Goal: Transaction & Acquisition: Purchase product/service

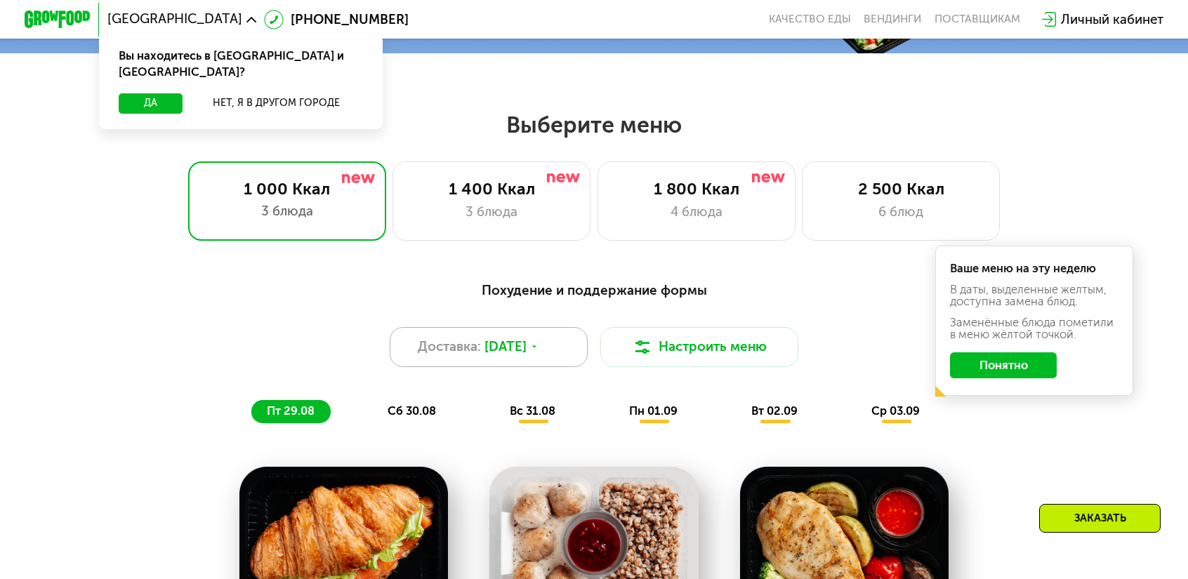
scroll to position [562, 0]
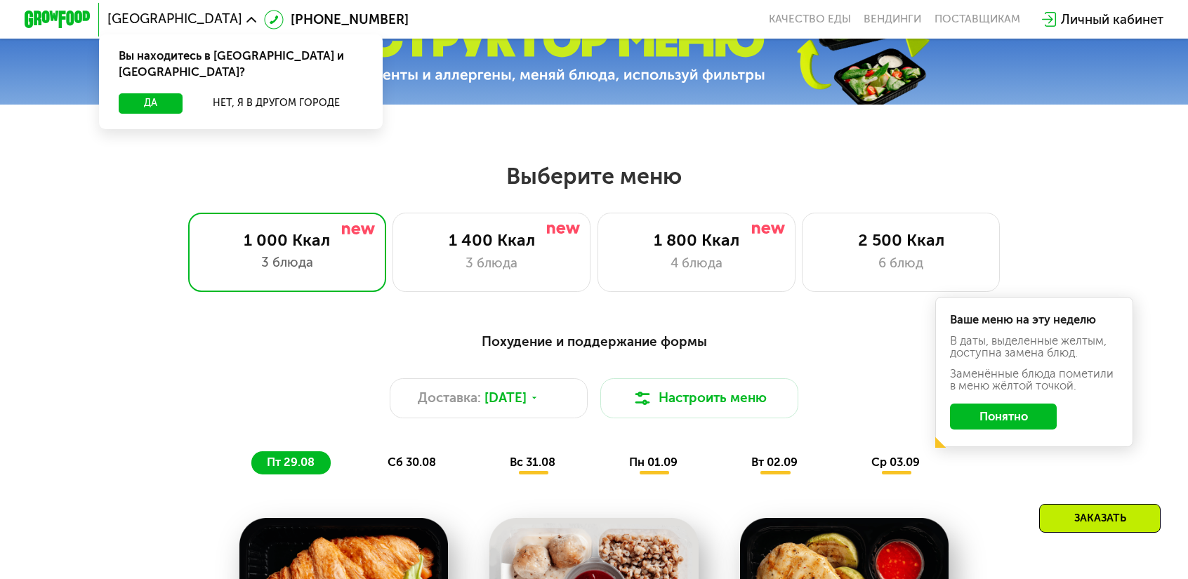
click at [969, 404] on button "Понятно" at bounding box center [1003, 417] width 106 height 27
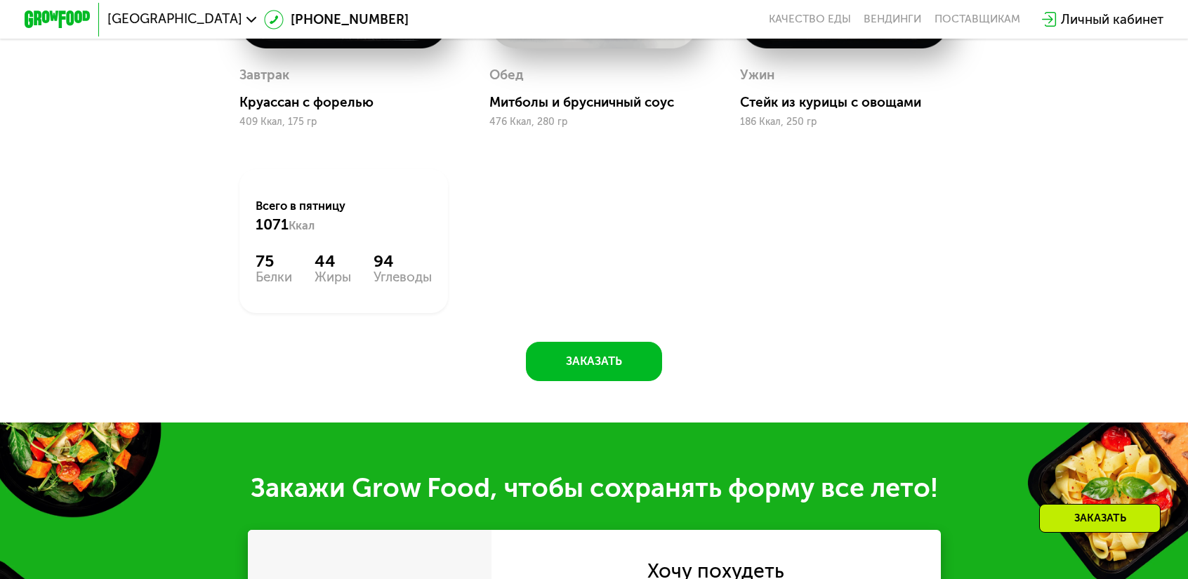
scroll to position [1405, 0]
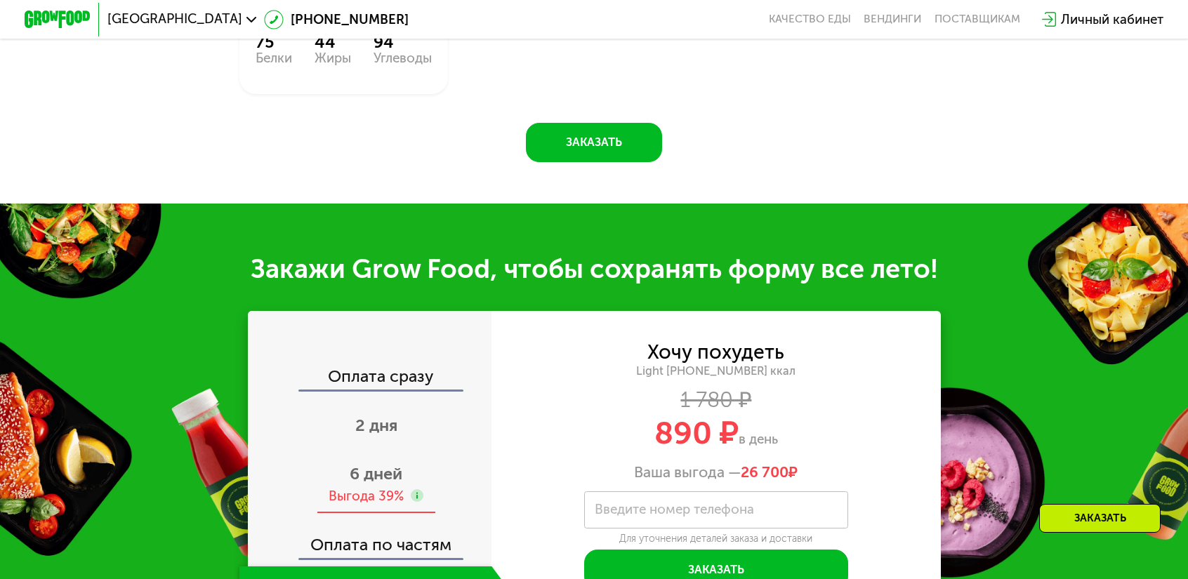
click at [402, 464] on span "6 дней" at bounding box center [376, 474] width 53 height 20
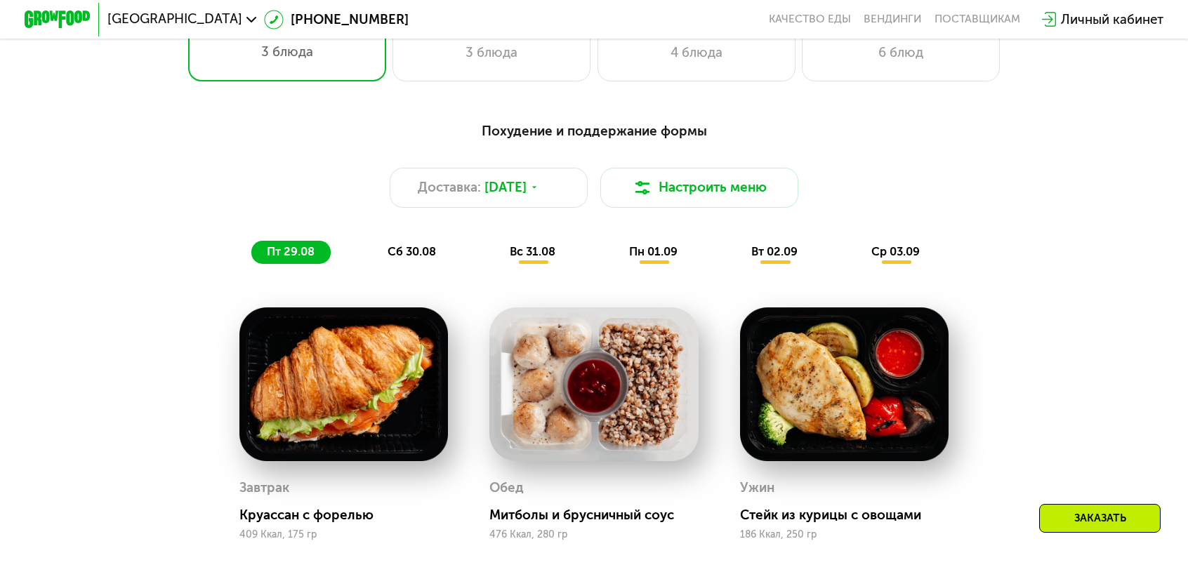
scroll to position [492, 0]
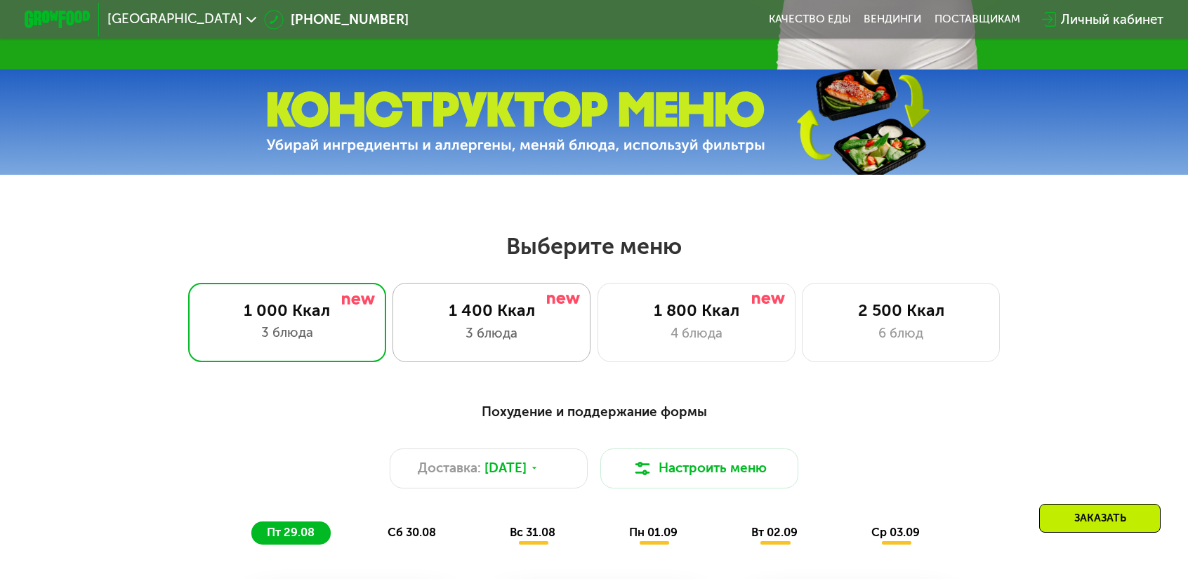
click at [554, 296] on img at bounding box center [563, 299] width 33 height 9
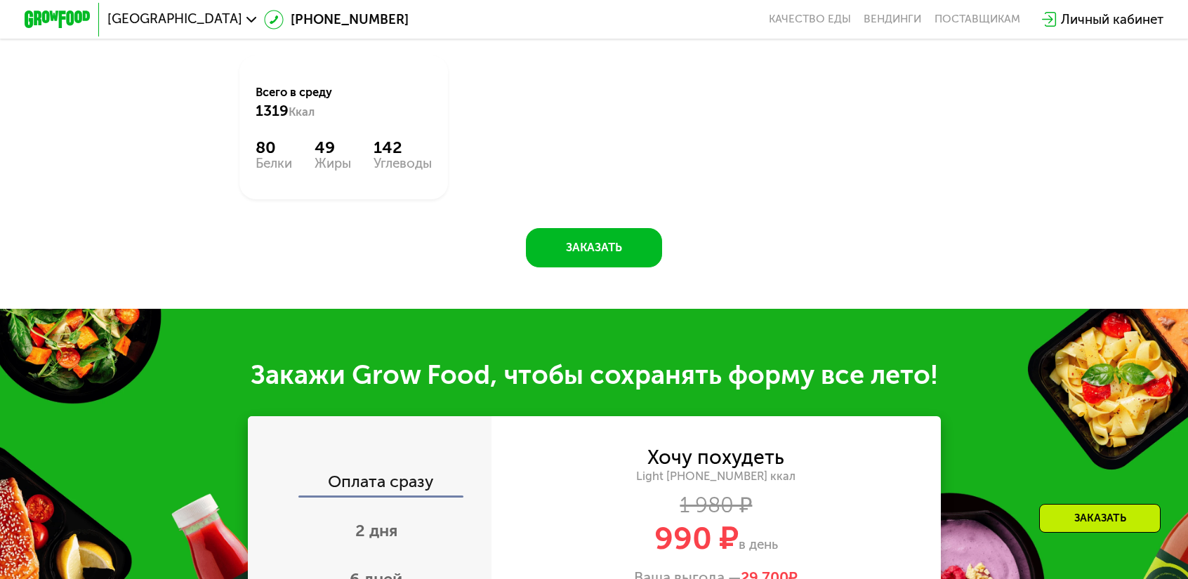
scroll to position [1277, 0]
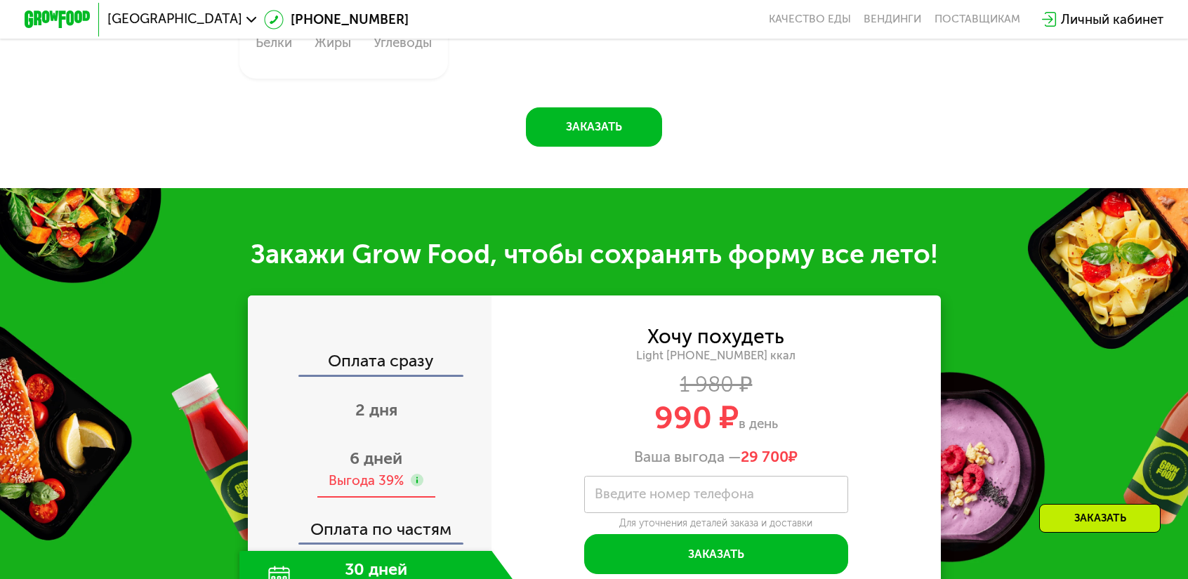
click at [402, 449] on span "6 дней" at bounding box center [376, 459] width 53 height 20
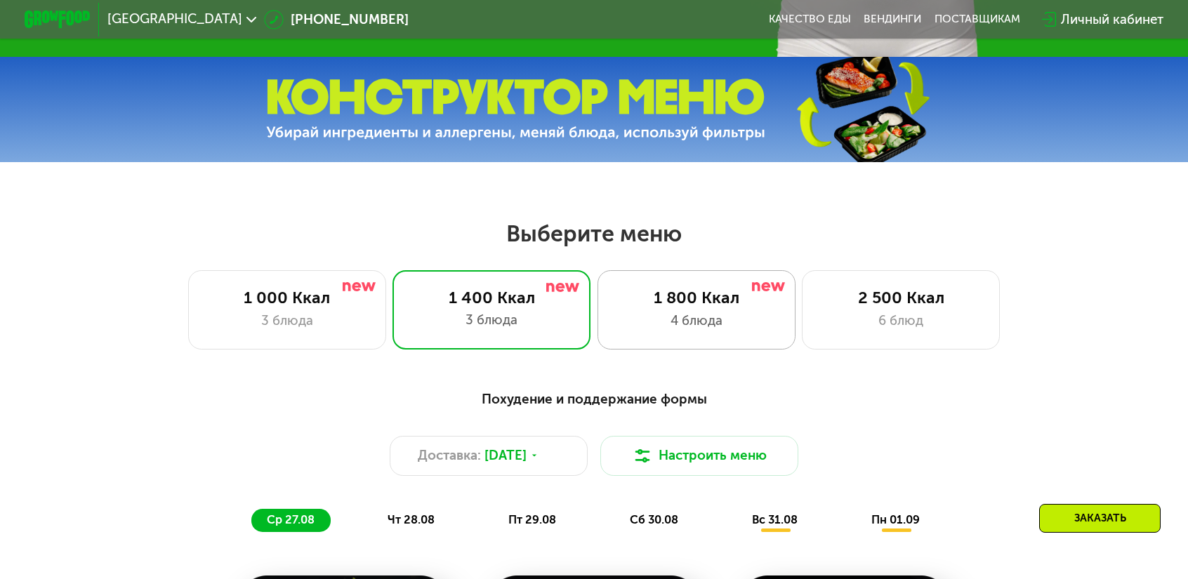
click at [714, 288] on div "1 800 Ккал" at bounding box center [697, 298] width 164 height 20
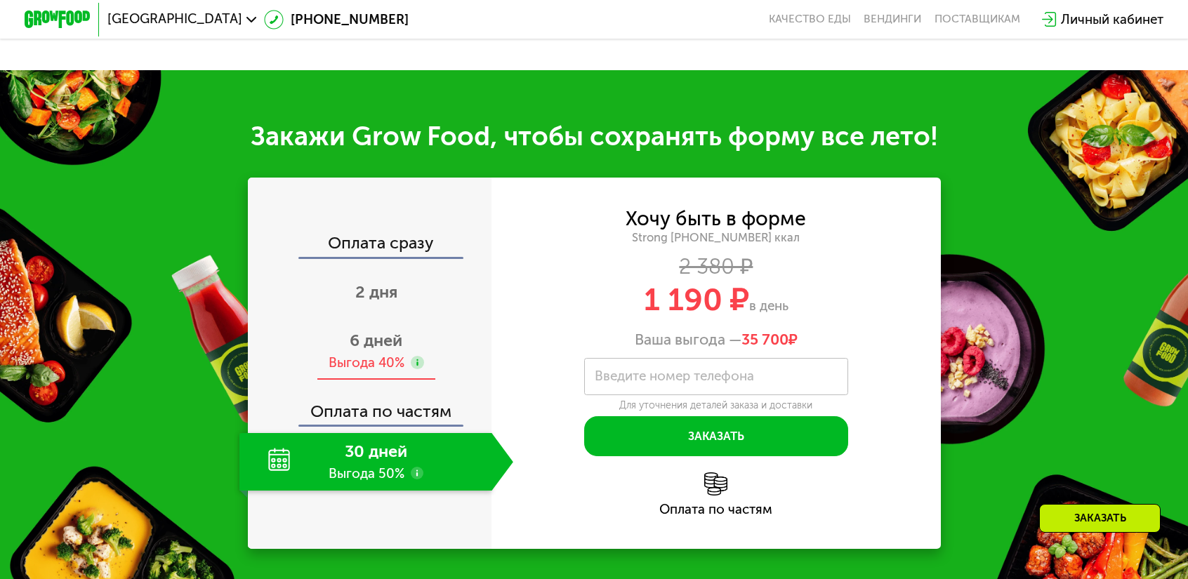
scroll to position [1565, 0]
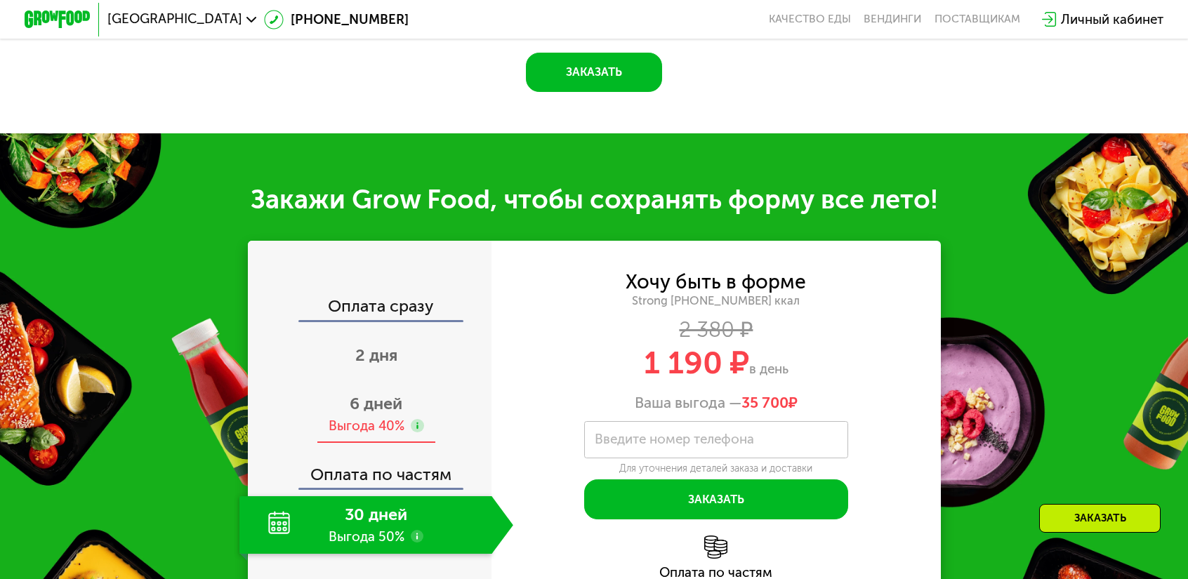
click at [437, 386] on div "6 дней Выгода 40%" at bounding box center [377, 415] width 274 height 58
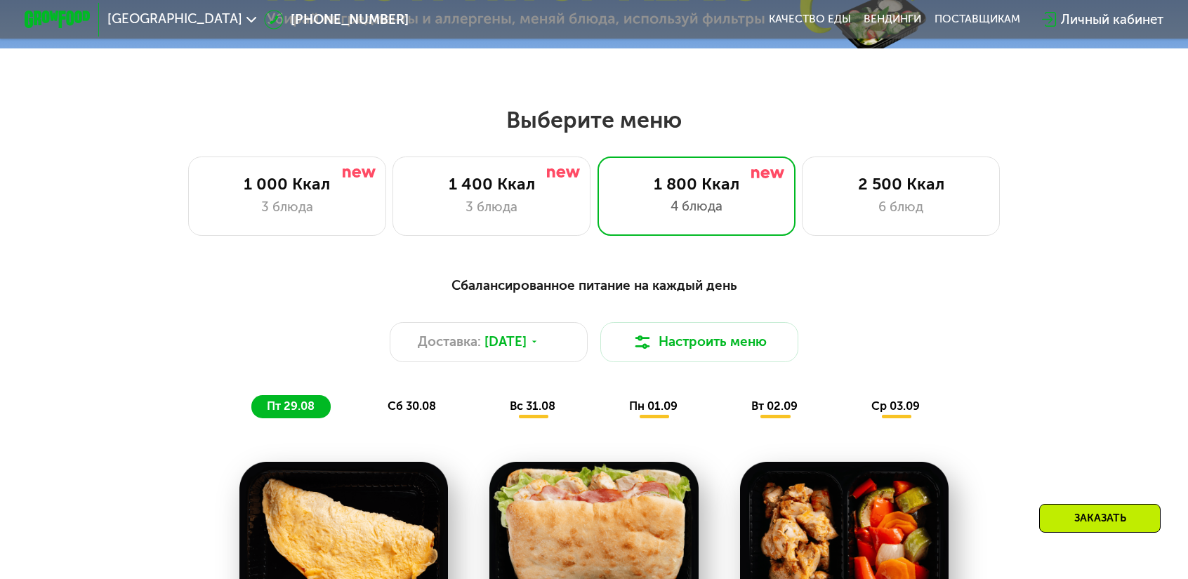
scroll to position [511, 0]
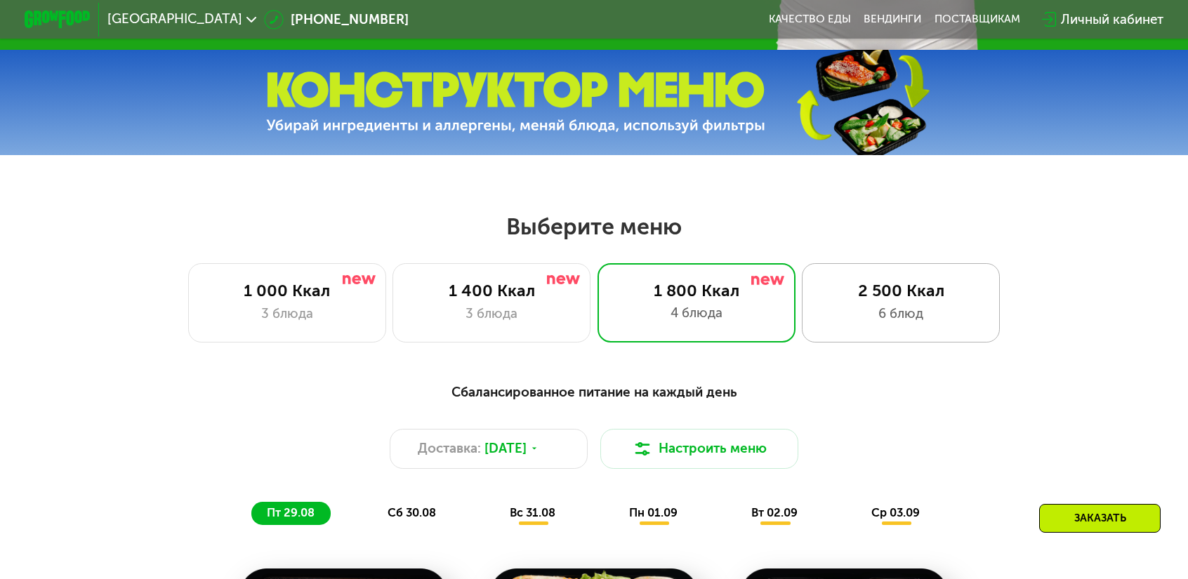
click at [820, 304] on div "6 блюд" at bounding box center [902, 314] width 164 height 20
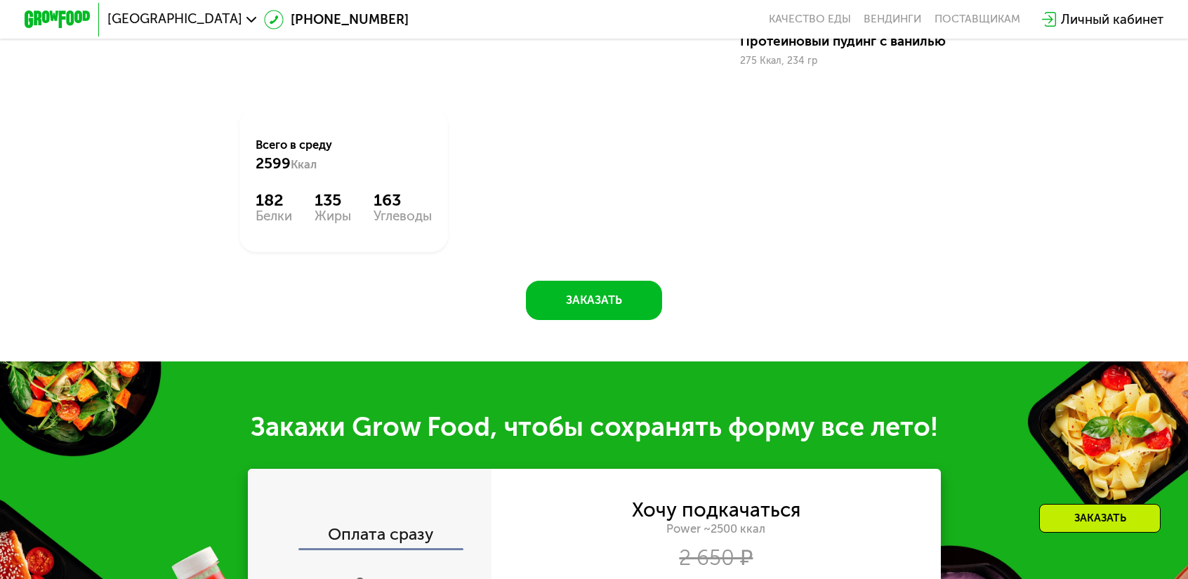
scroll to position [1499, 0]
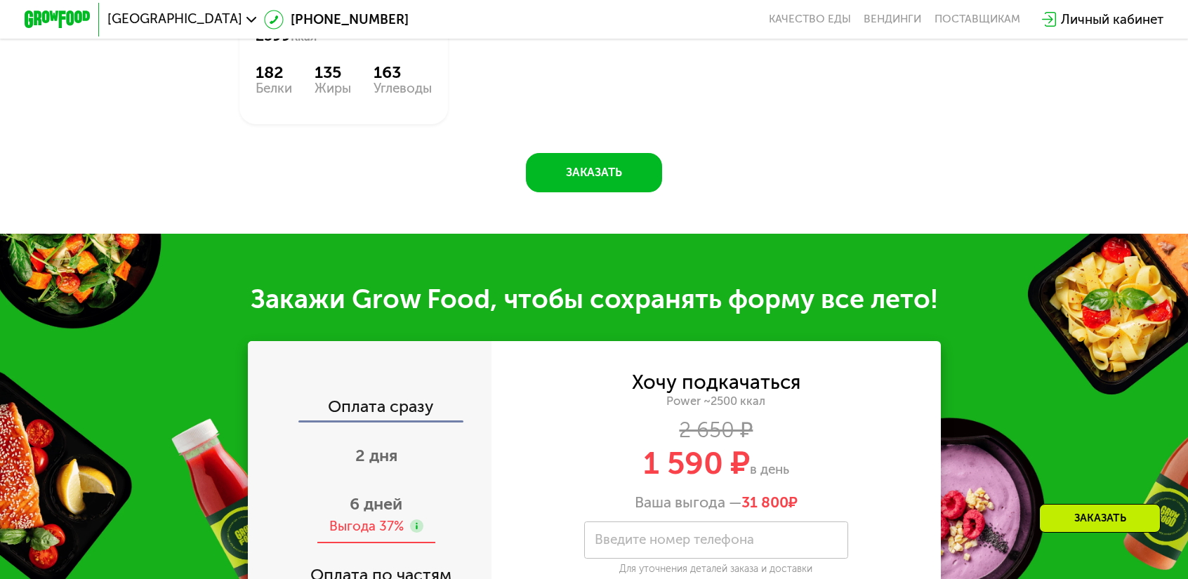
click at [402, 494] on span "6 дней" at bounding box center [376, 504] width 53 height 20
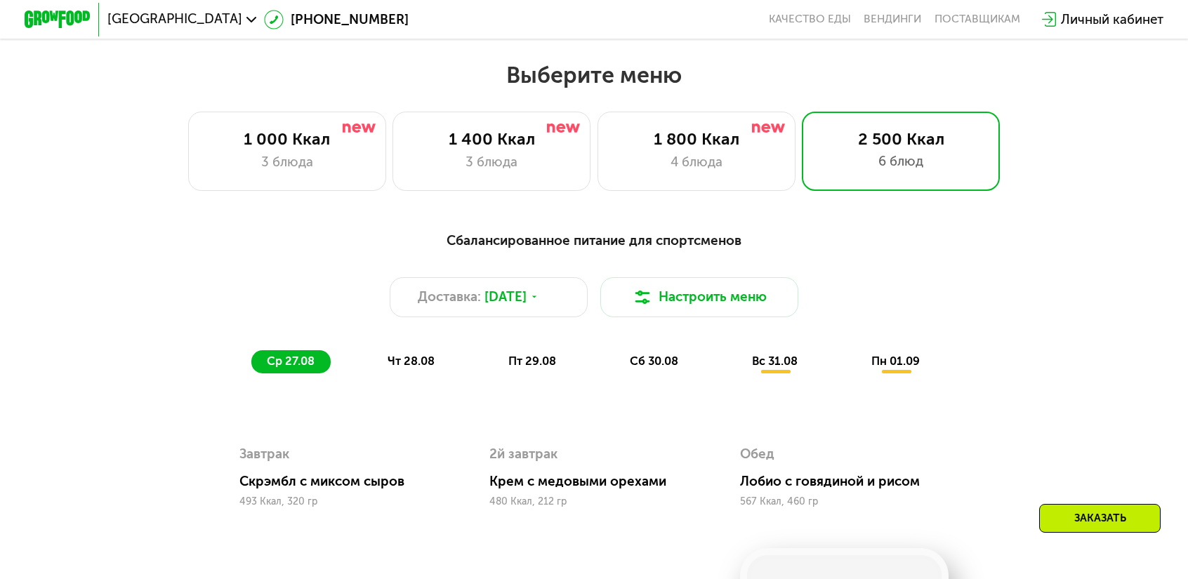
scroll to position [586, 0]
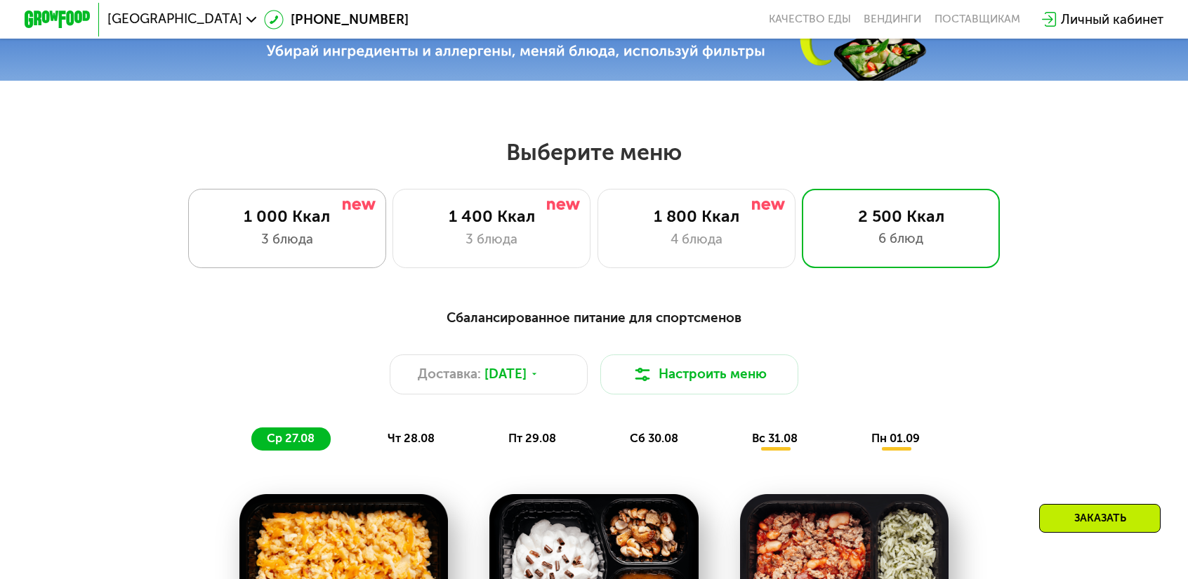
click at [369, 230] on div "3 блюда" at bounding box center [287, 240] width 164 height 20
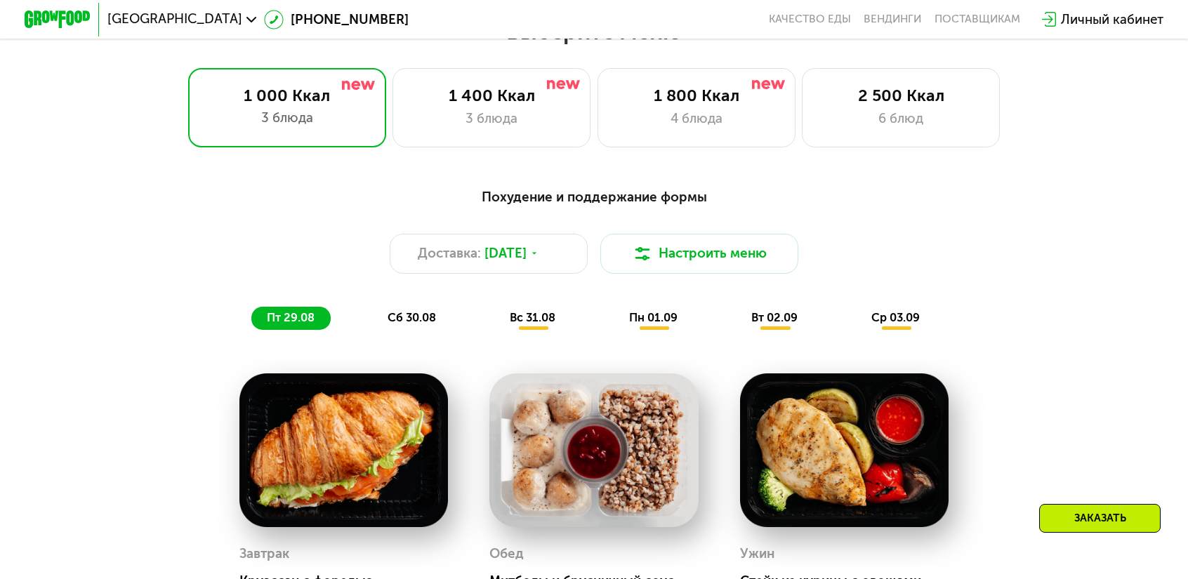
scroll to position [656, 0]
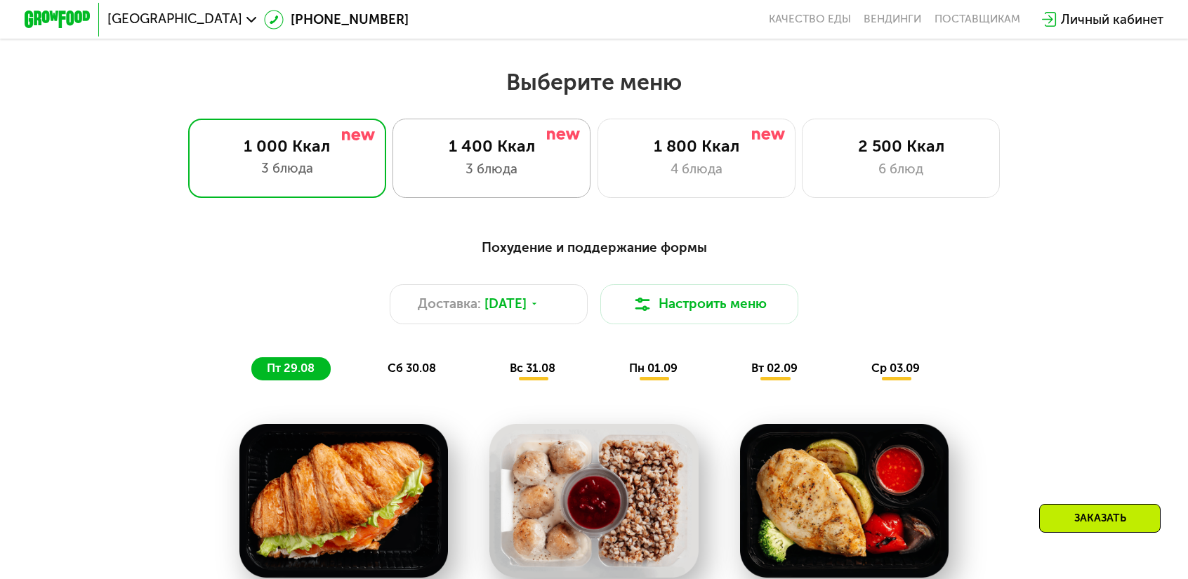
click at [544, 164] on div "3 блюда" at bounding box center [492, 169] width 164 height 20
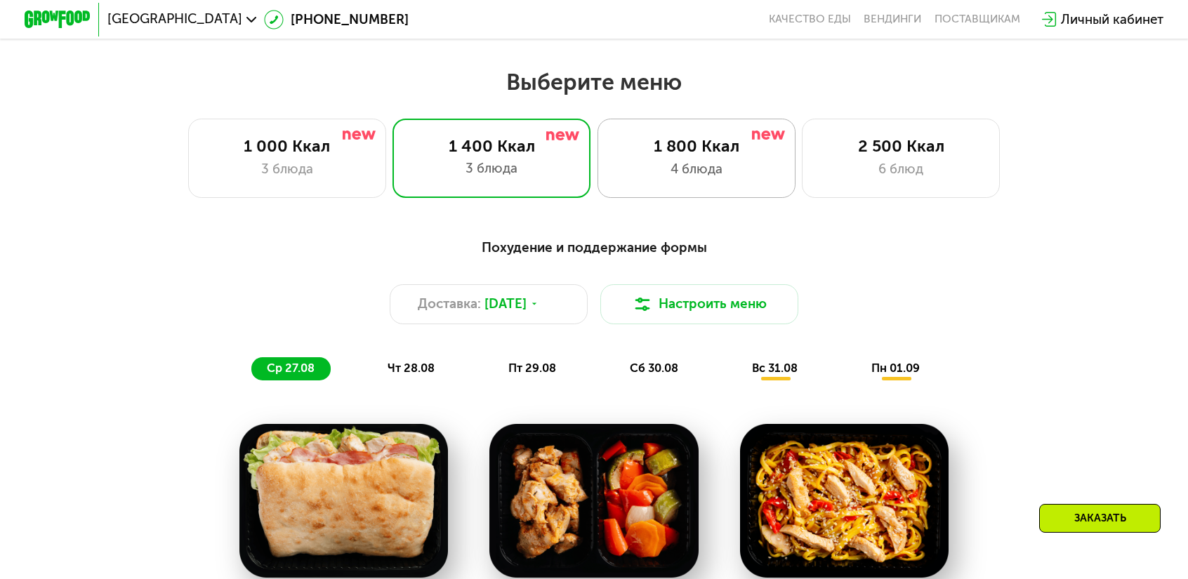
click at [653, 143] on div "1 800 Ккал" at bounding box center [697, 146] width 164 height 20
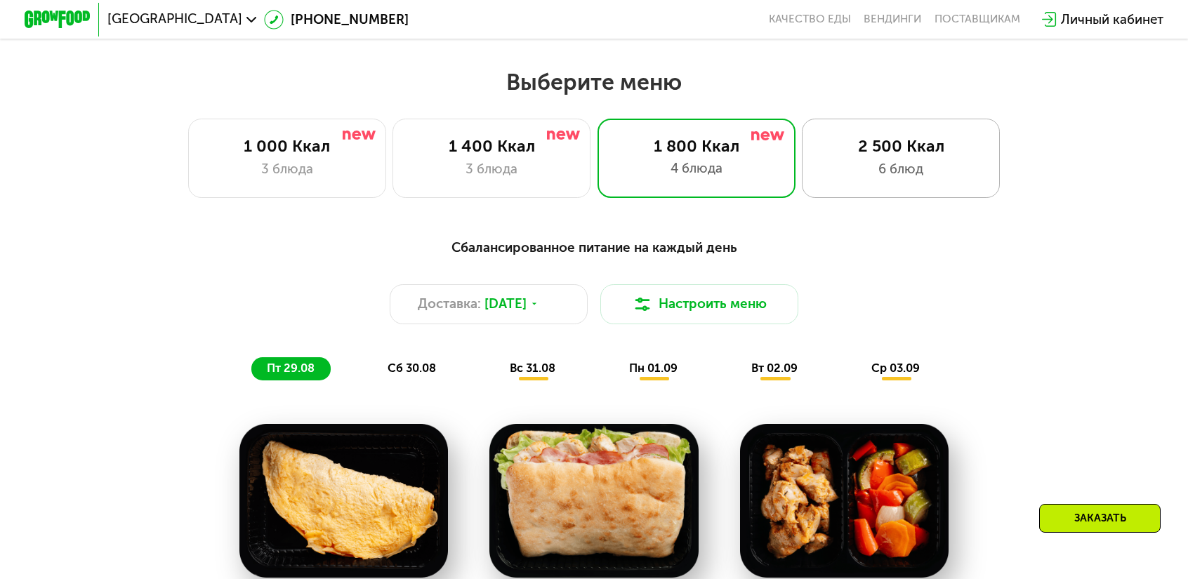
click at [893, 159] on div "6 блюд" at bounding box center [902, 169] width 164 height 20
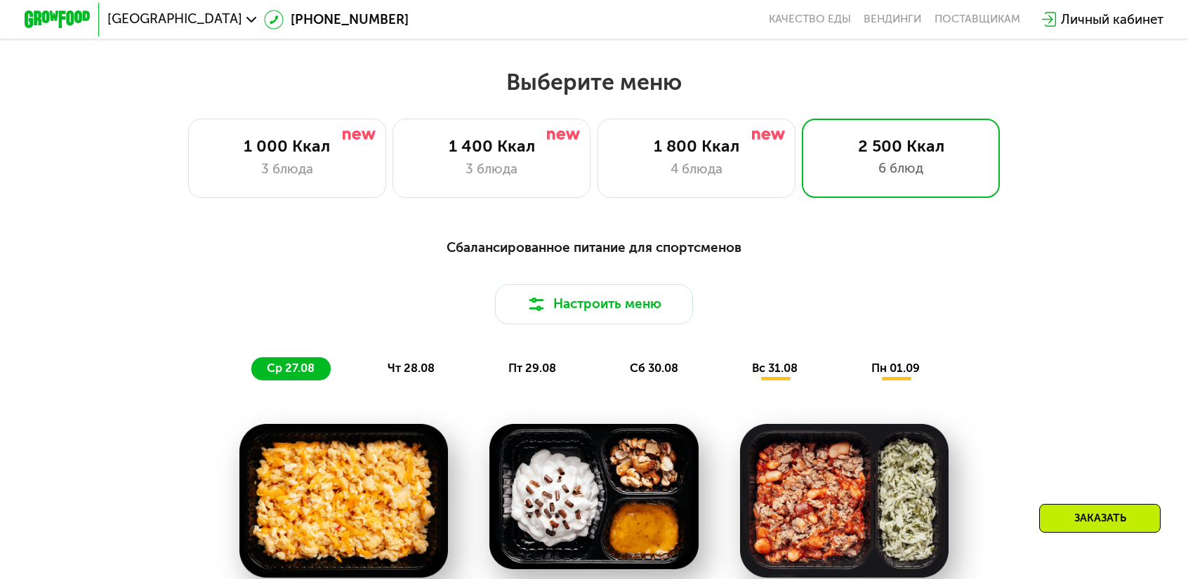
scroll to position [867, 0]
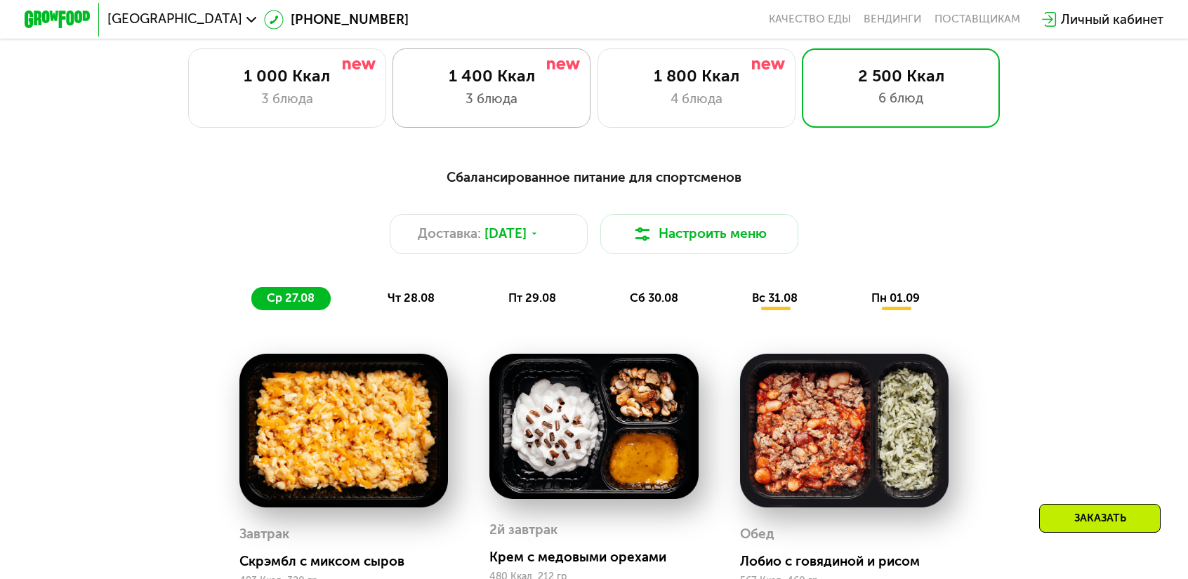
click at [506, 74] on div "1 400 Ккал" at bounding box center [492, 76] width 164 height 20
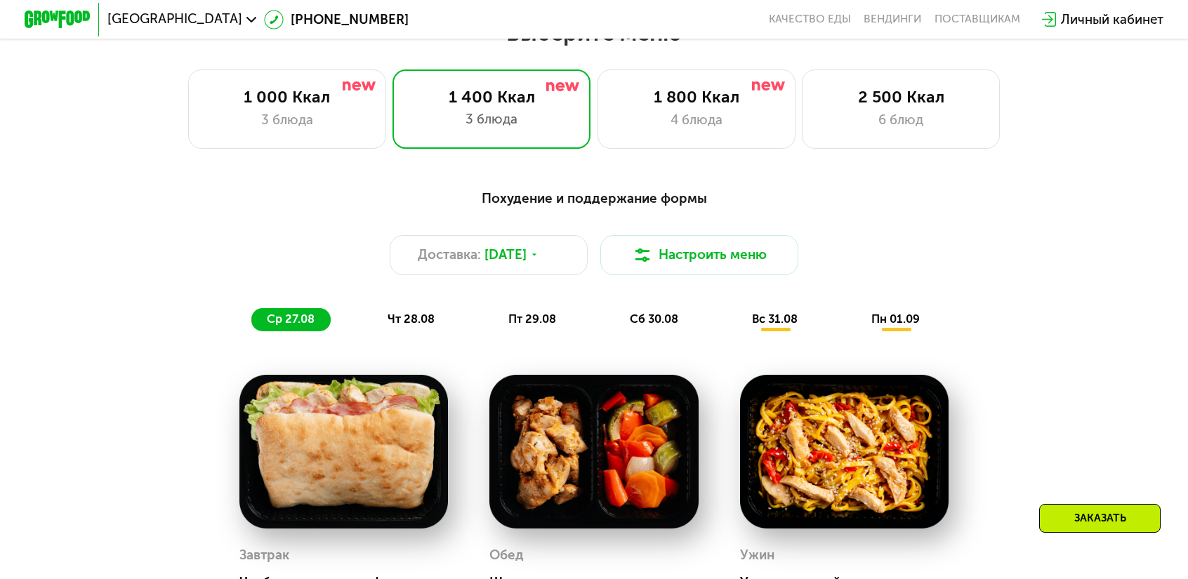
scroll to position [726, 0]
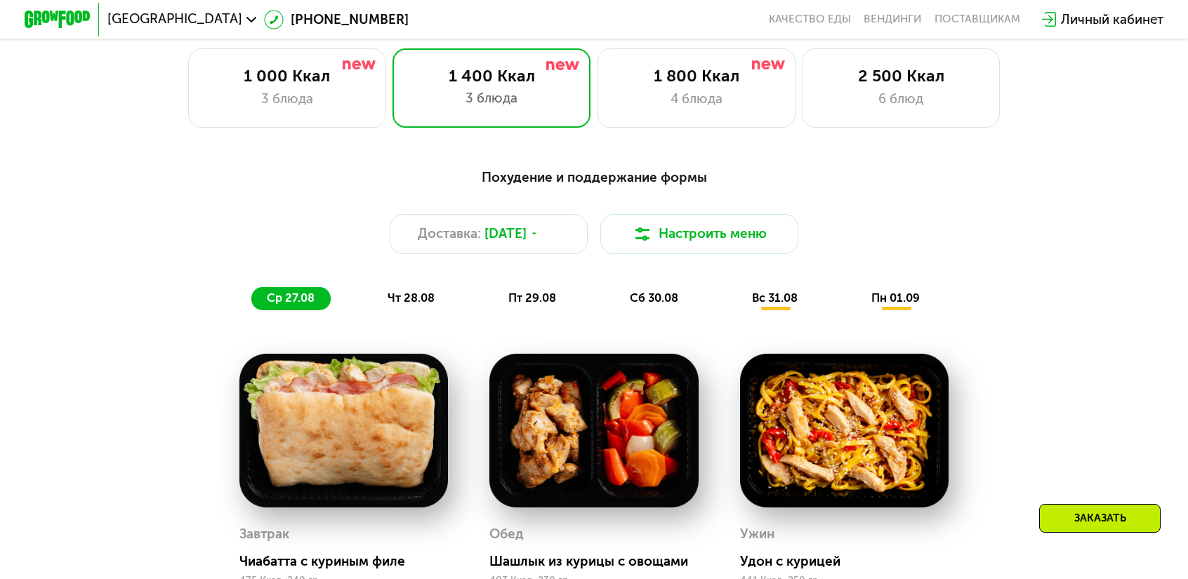
click at [435, 291] on span "чт 28.08" at bounding box center [411, 297] width 47 height 13
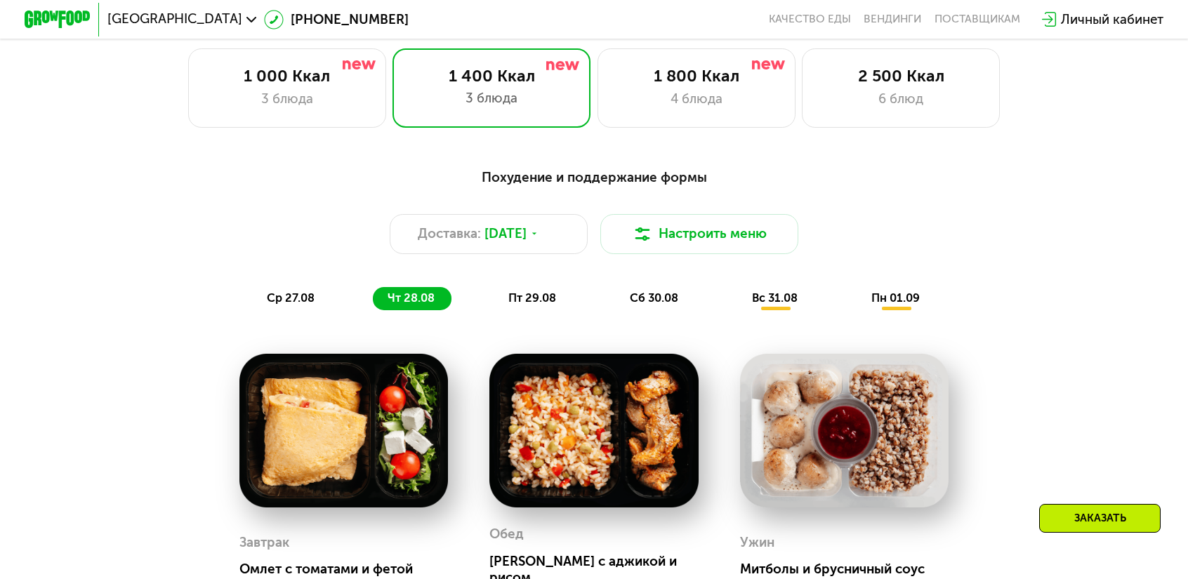
click at [541, 291] on span "пт 29.08" at bounding box center [533, 297] width 48 height 13
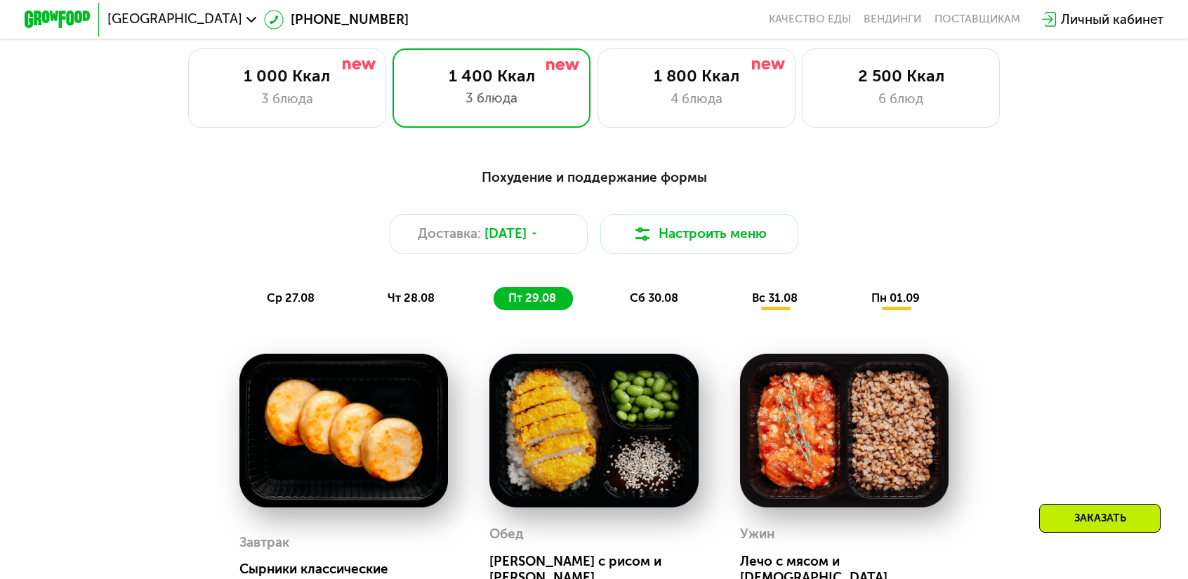
click at [315, 291] on span "ср 27.08" at bounding box center [291, 297] width 48 height 13
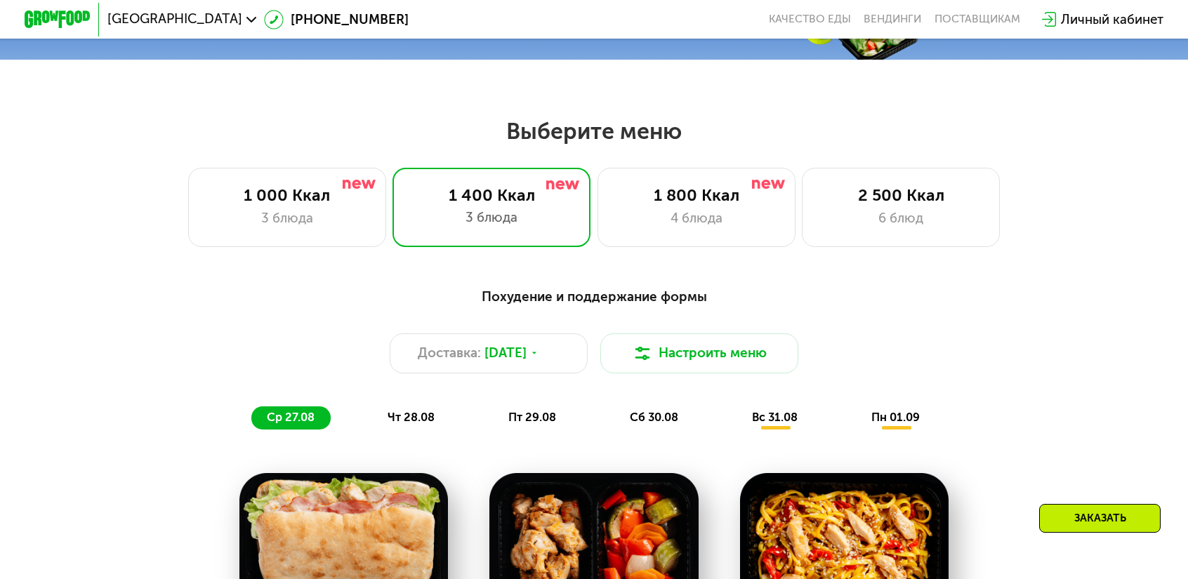
scroll to position [516, 0]
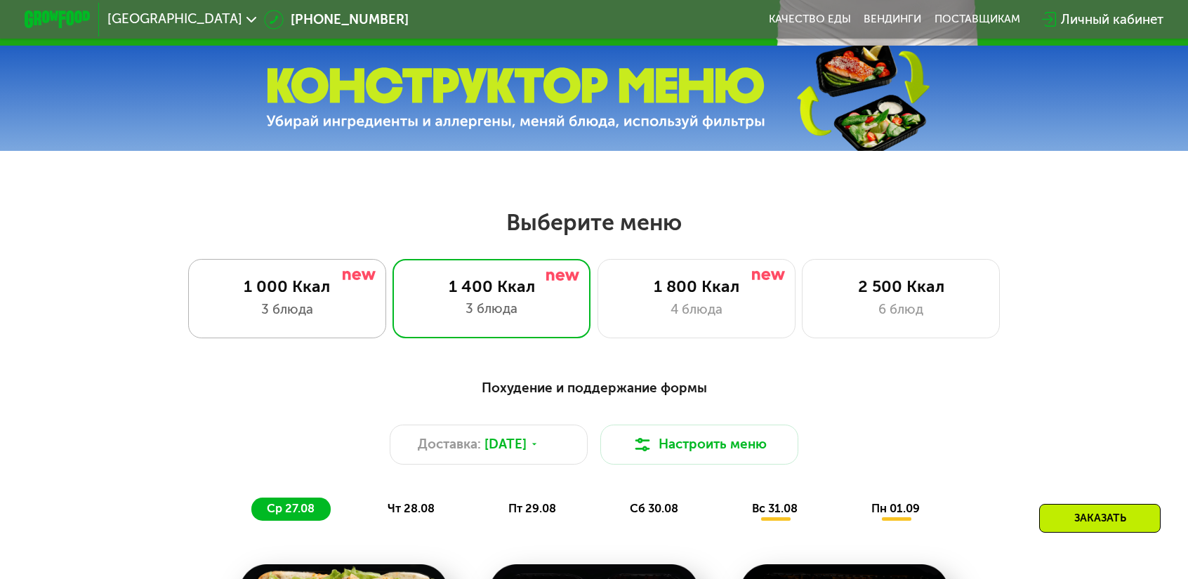
click at [304, 300] on div "3 блюда" at bounding box center [287, 310] width 164 height 20
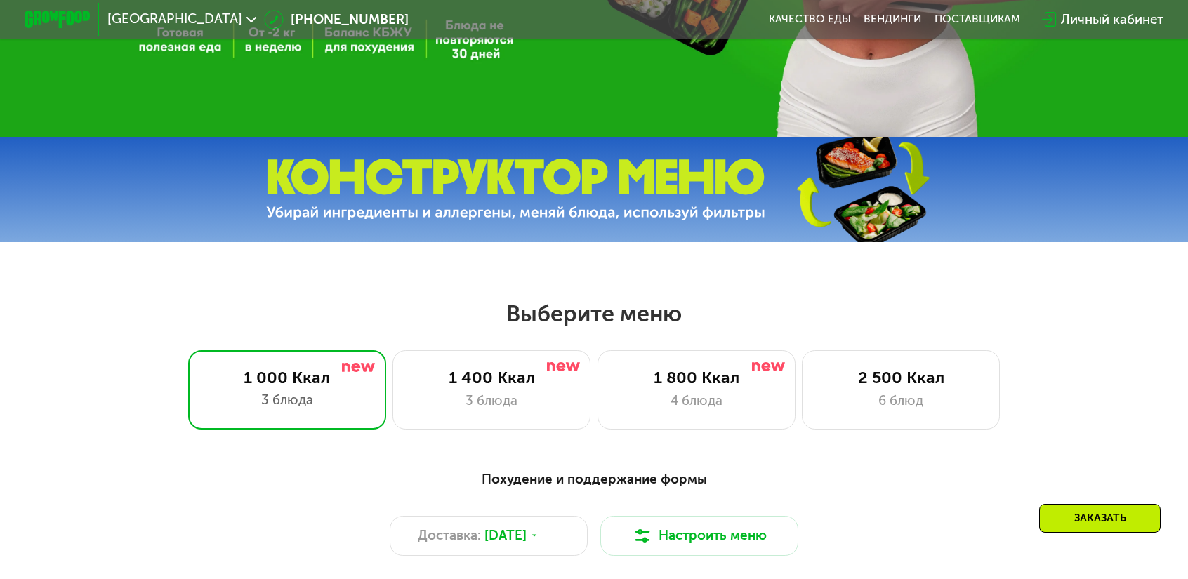
scroll to position [421, 0]
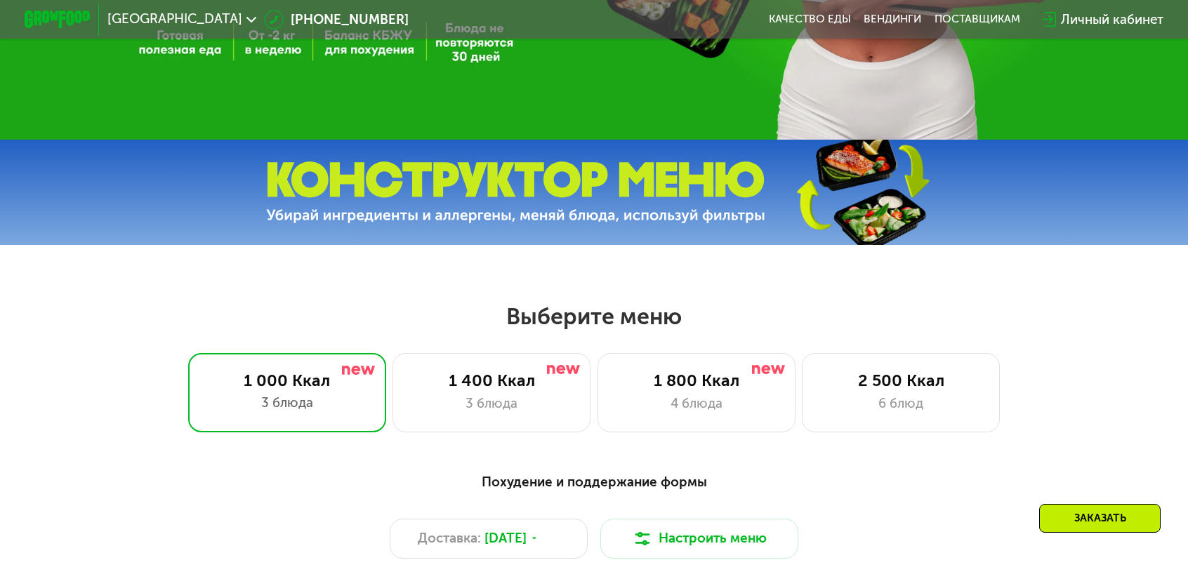
click at [705, 224] on img at bounding box center [515, 193] width 499 height 63
drag, startPoint x: 587, startPoint y: 183, endPoint x: 583, endPoint y: 190, distance: 8.2
click at [587, 183] on img at bounding box center [515, 193] width 499 height 63
click at [582, 192] on img at bounding box center [515, 193] width 499 height 63
click at [820, 220] on img at bounding box center [862, 192] width 209 height 111
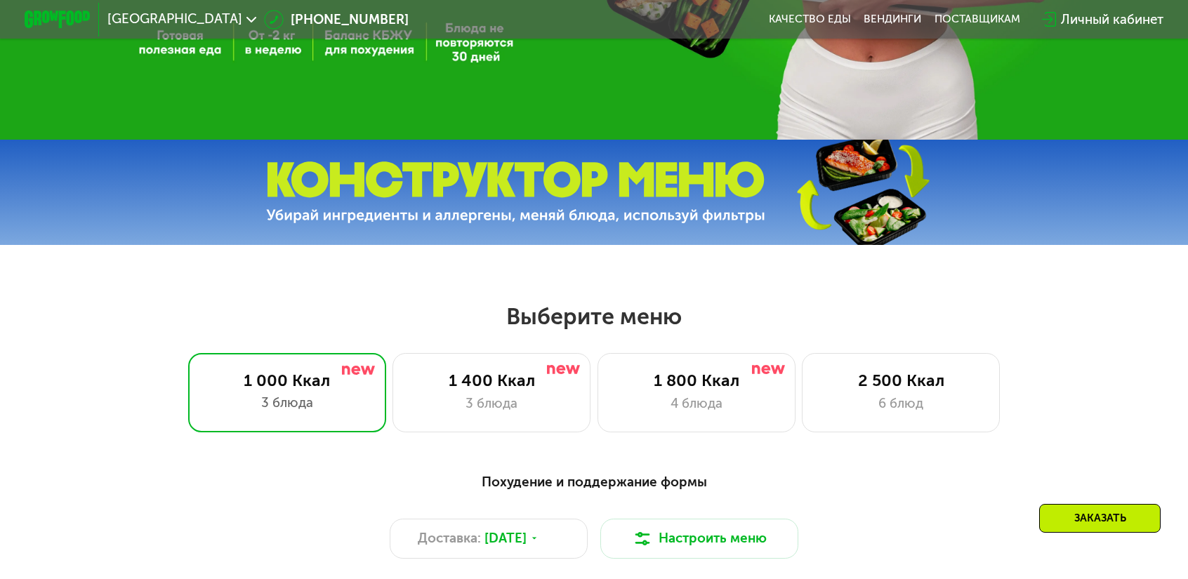
click at [868, 222] on img at bounding box center [862, 192] width 209 height 111
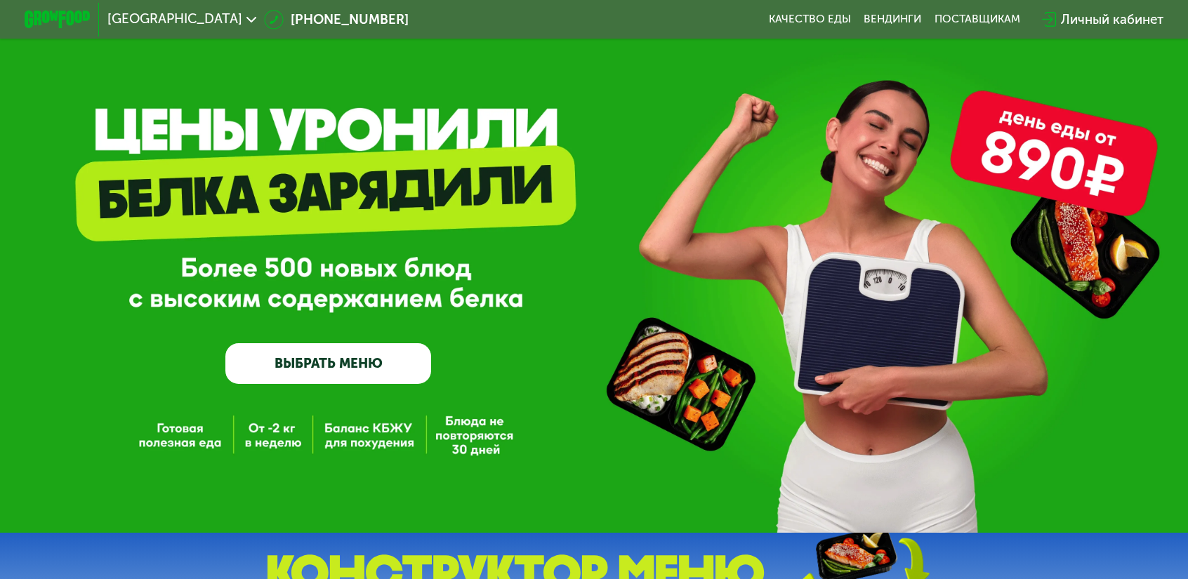
scroll to position [0, 0]
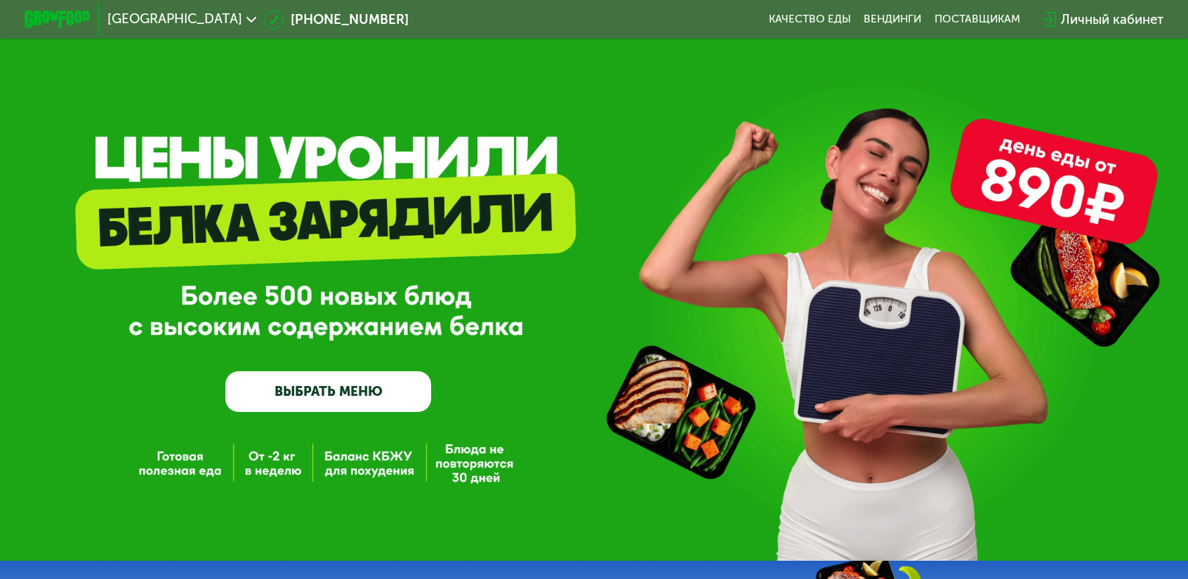
click at [219, 13] on span "[GEOGRAPHIC_DATA]" at bounding box center [174, 19] width 135 height 13
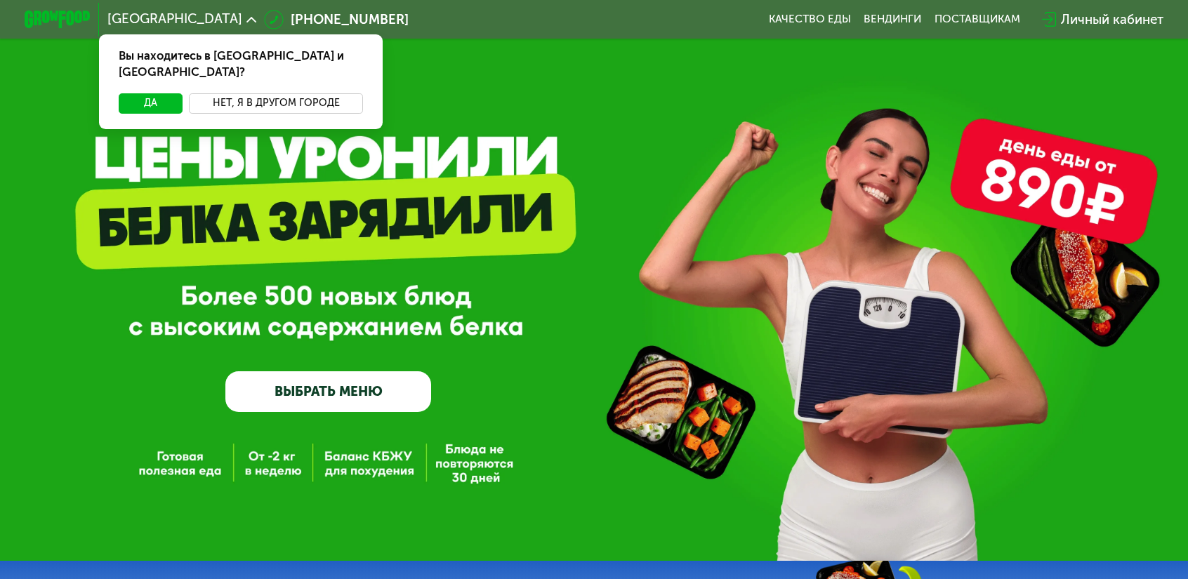
click at [291, 93] on button "Нет, я в другом городе" at bounding box center [276, 103] width 174 height 20
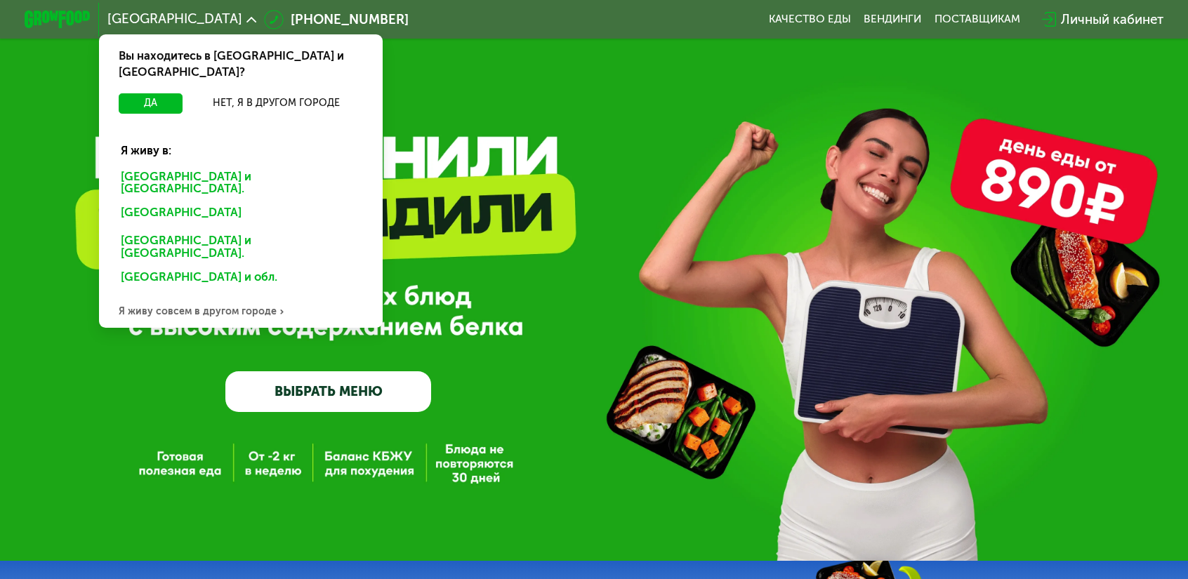
click at [260, 202] on div "Санкт-Петербурге и обл." at bounding box center [238, 215] width 258 height 27
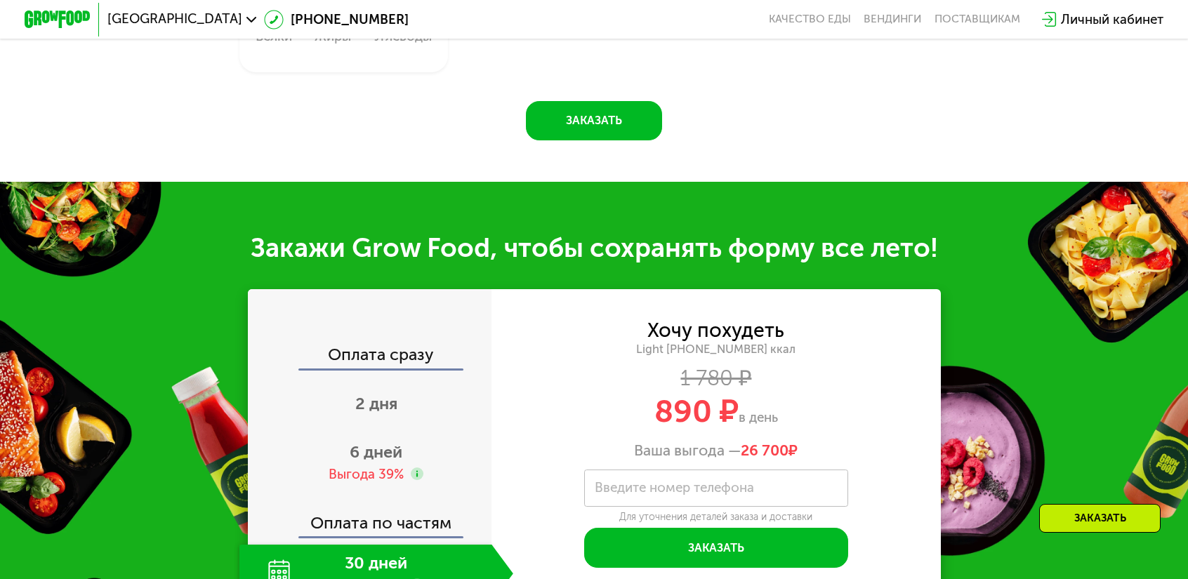
scroll to position [1335, 0]
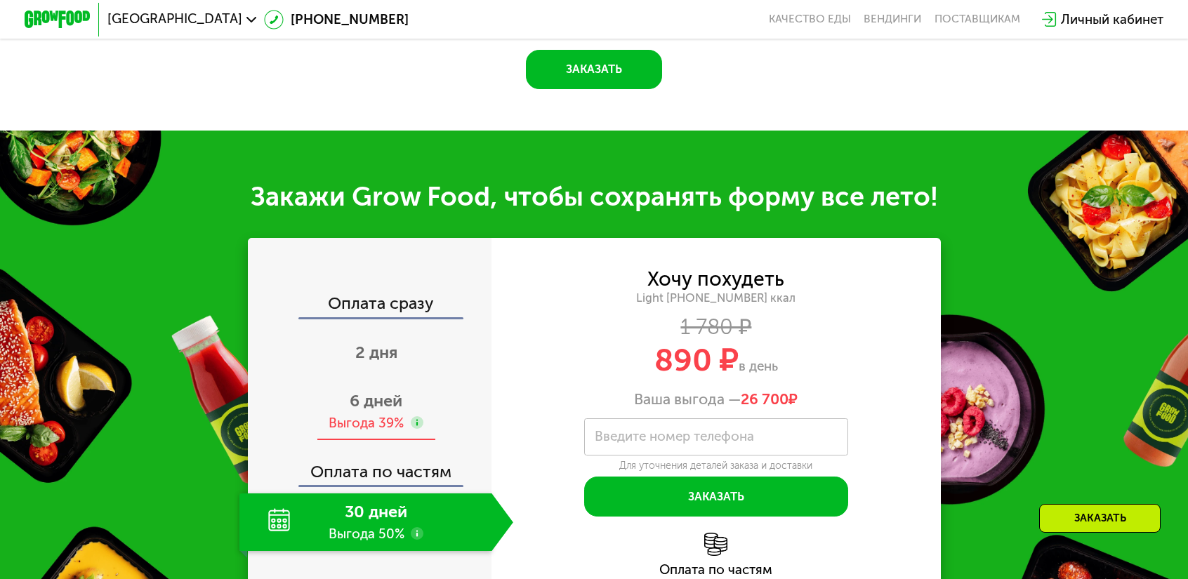
click at [404, 414] on div "Выгода 39%" at bounding box center [366, 423] width 75 height 18
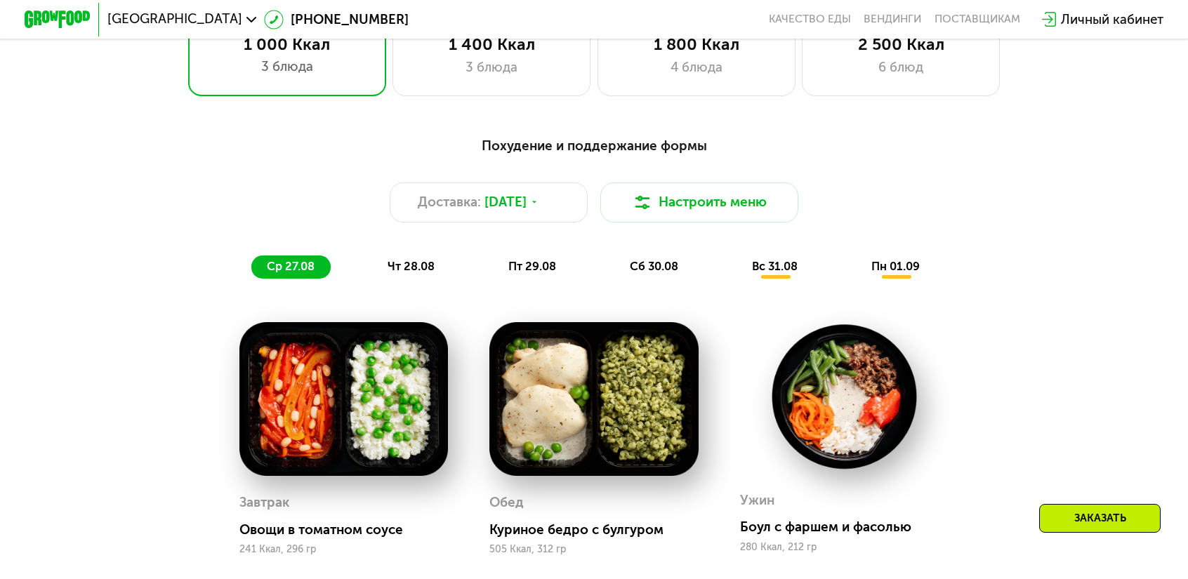
scroll to position [632, 0]
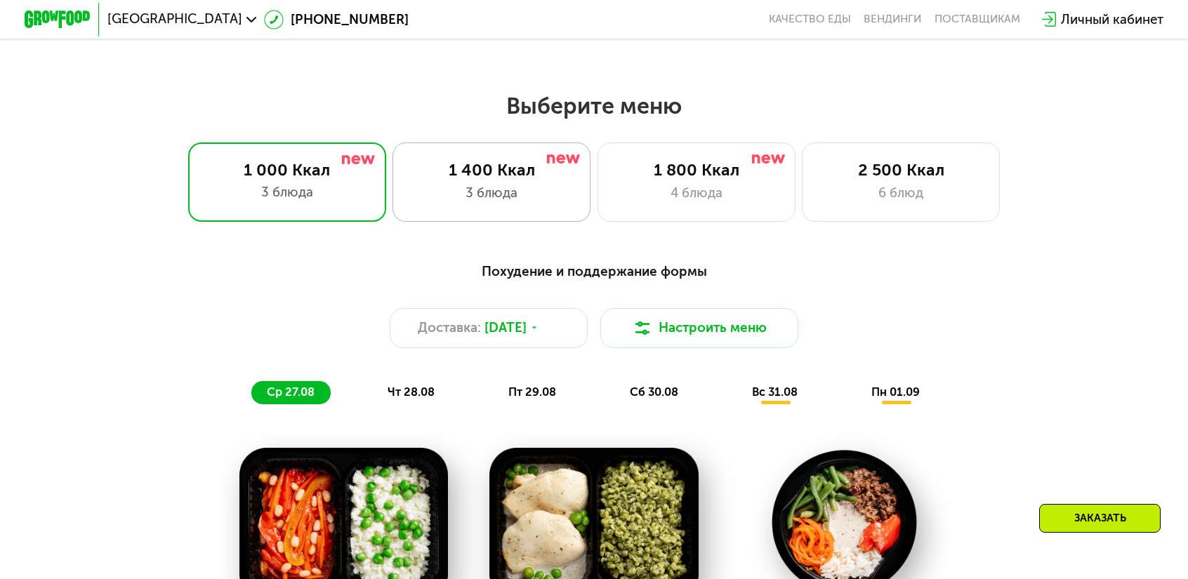
click at [514, 183] on div "3 блюда" at bounding box center [492, 193] width 164 height 20
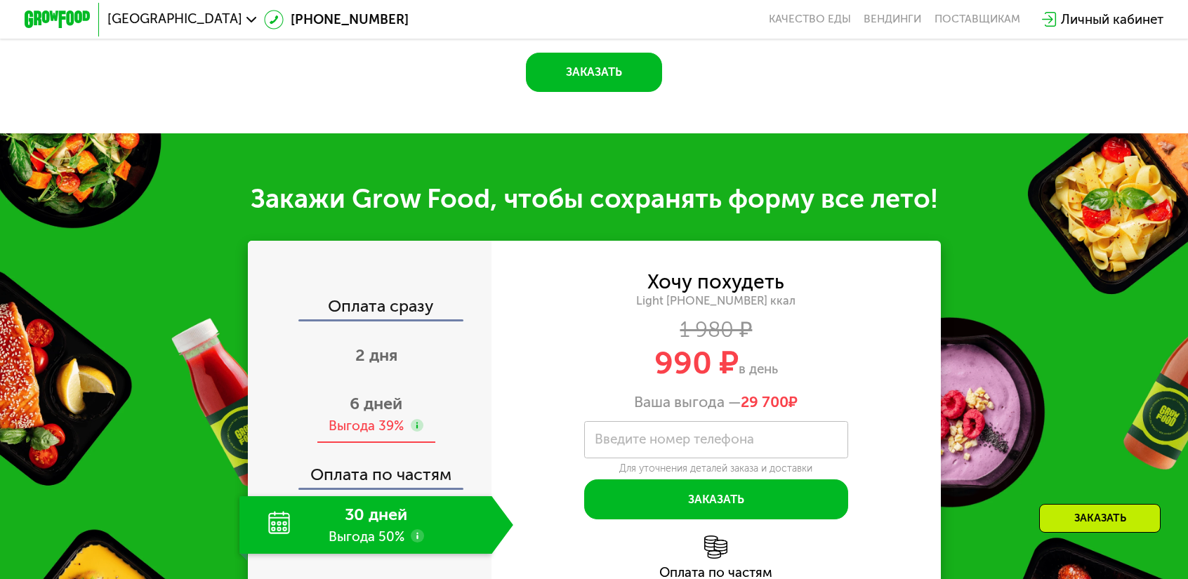
scroll to position [1417, 0]
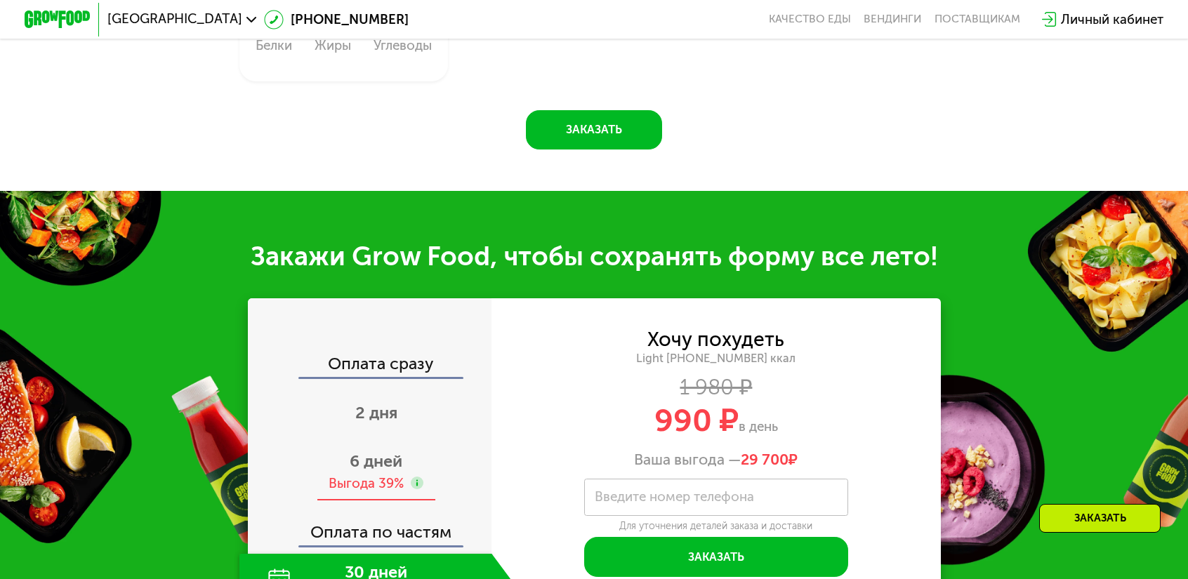
click at [424, 477] on icon at bounding box center [417, 483] width 13 height 13
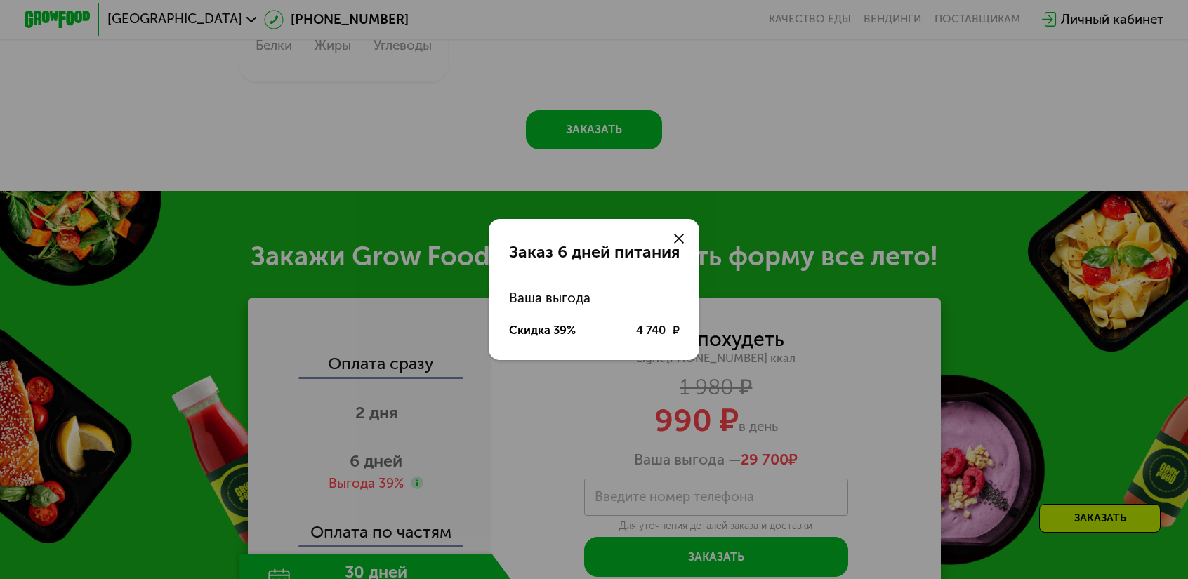
click at [671, 244] on div at bounding box center [679, 238] width 39 height 39
click at [674, 244] on icon at bounding box center [679, 239] width 10 height 10
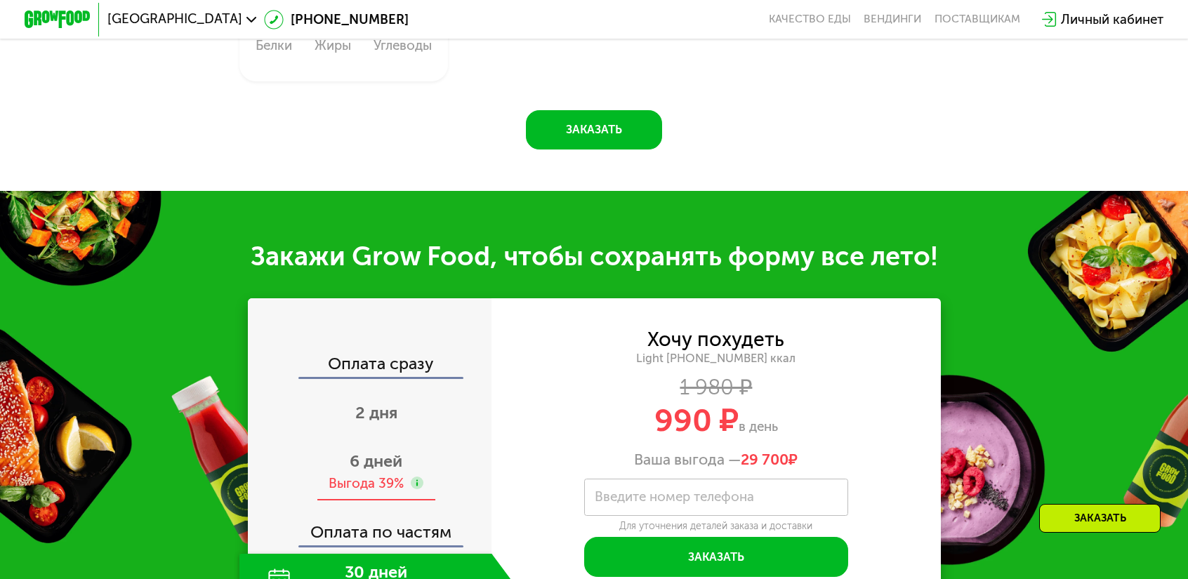
click at [400, 452] on span "6 дней" at bounding box center [376, 462] width 53 height 20
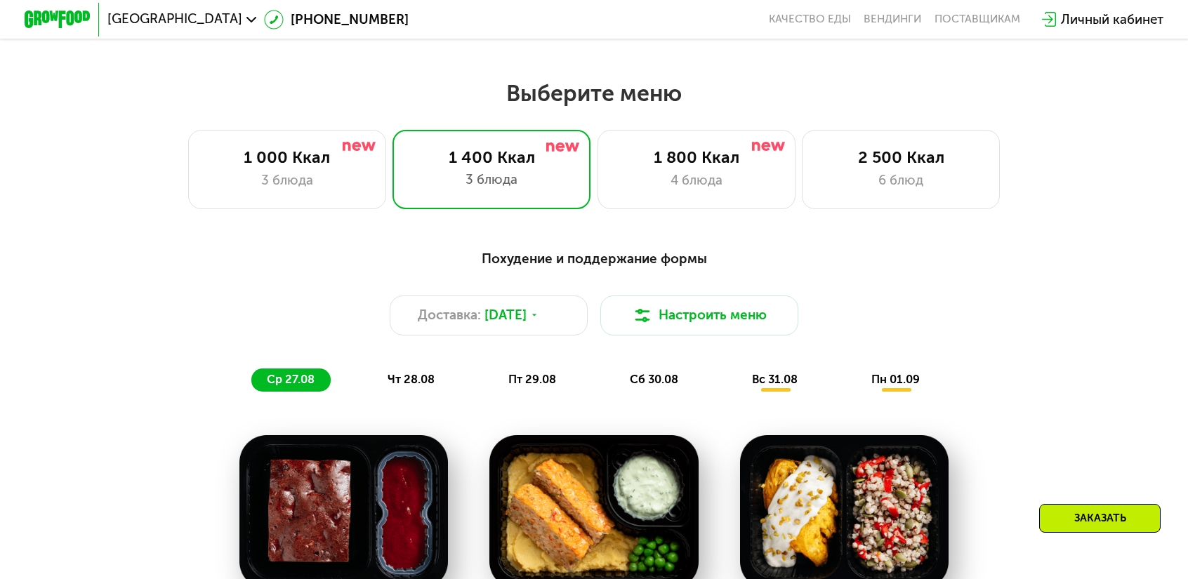
scroll to position [434, 0]
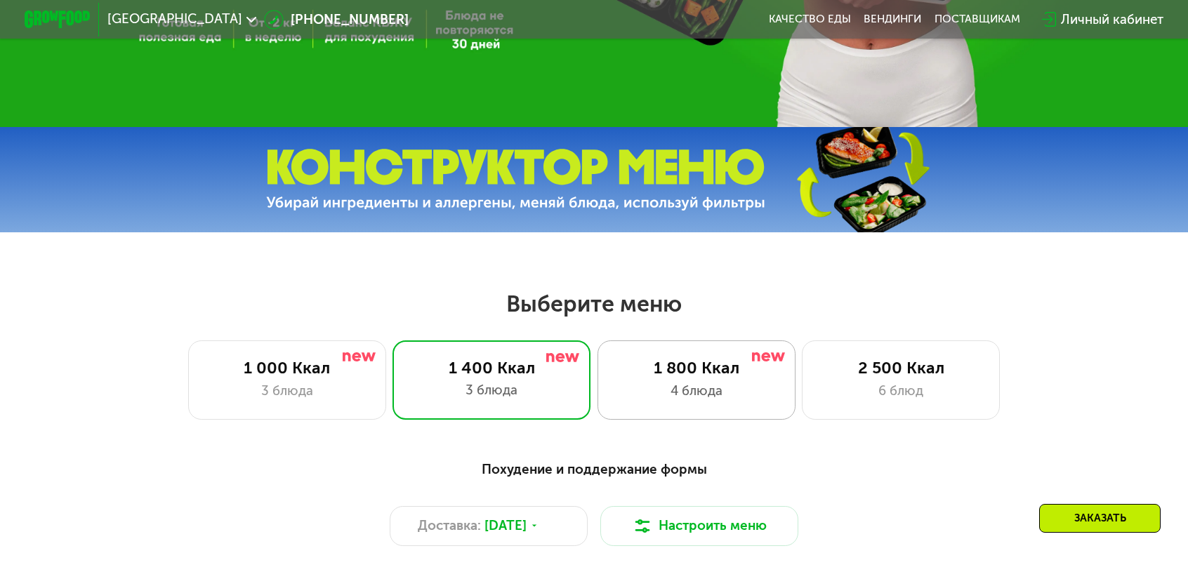
click at [656, 381] on div "4 блюда" at bounding box center [697, 391] width 164 height 20
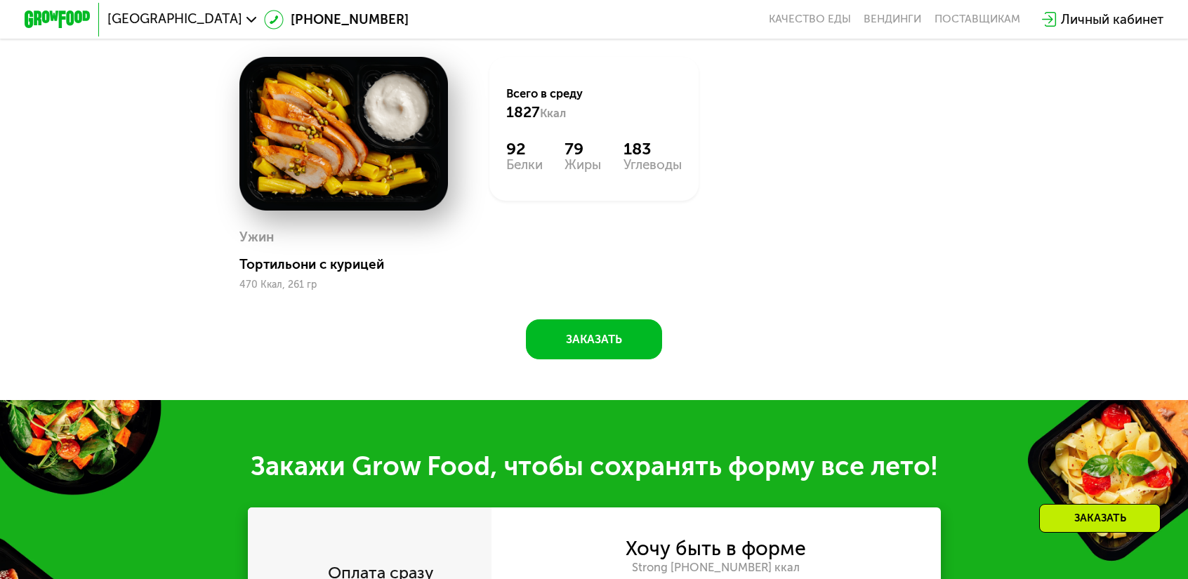
scroll to position [1276, 0]
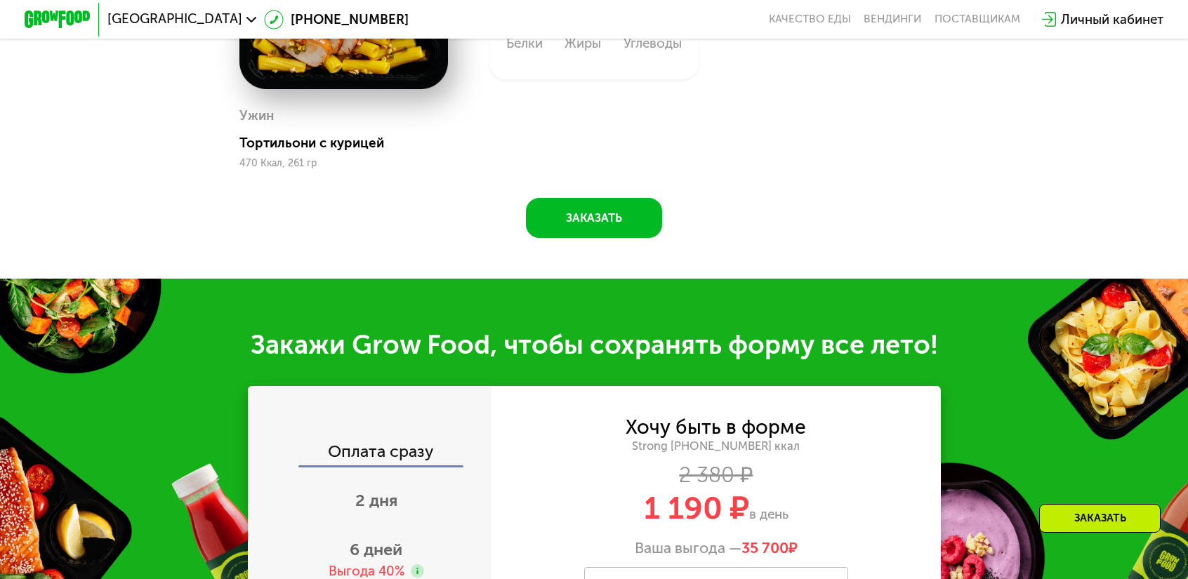
click at [396, 563] on div "Выгода 40%" at bounding box center [367, 572] width 76 height 18
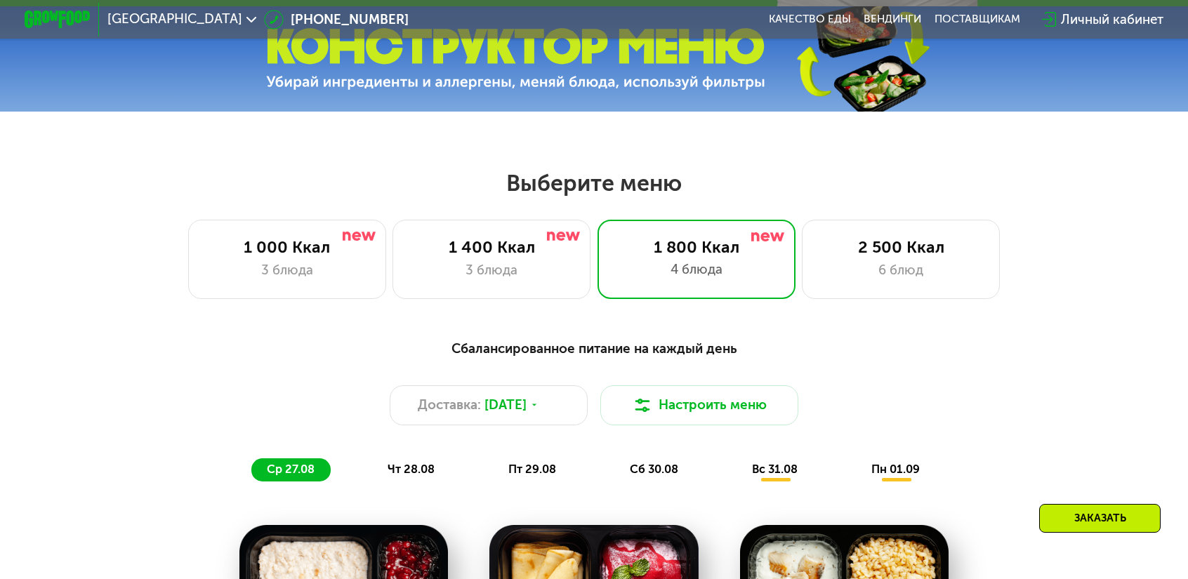
scroll to position [504, 0]
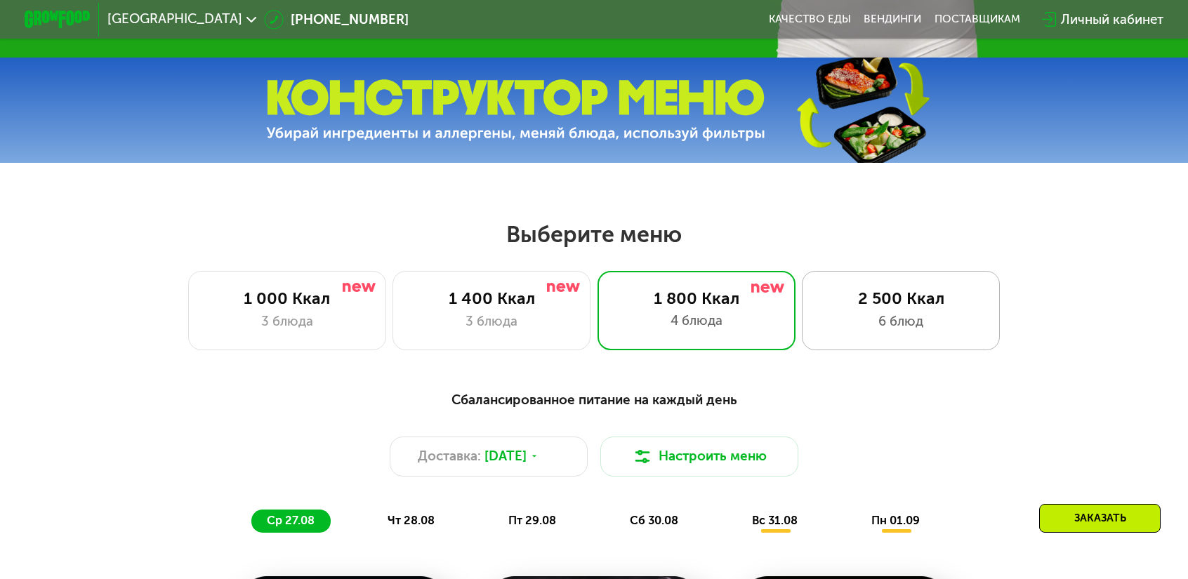
click at [851, 289] on div "2 500 Ккал" at bounding box center [902, 299] width 164 height 20
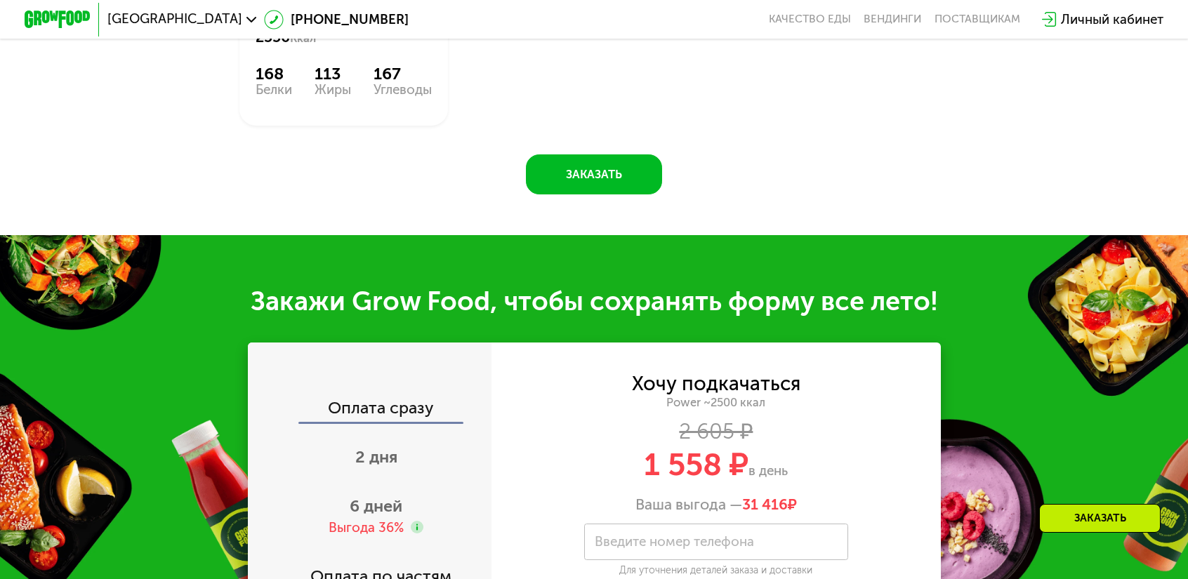
scroll to position [1705, 0]
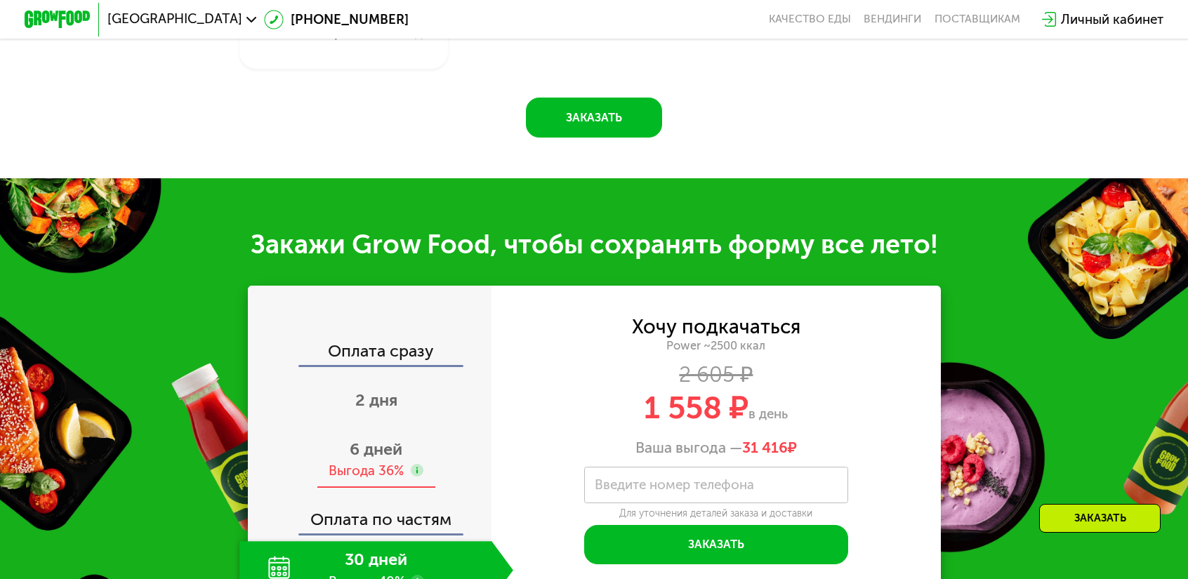
click at [402, 440] on span "6 дней" at bounding box center [376, 450] width 53 height 20
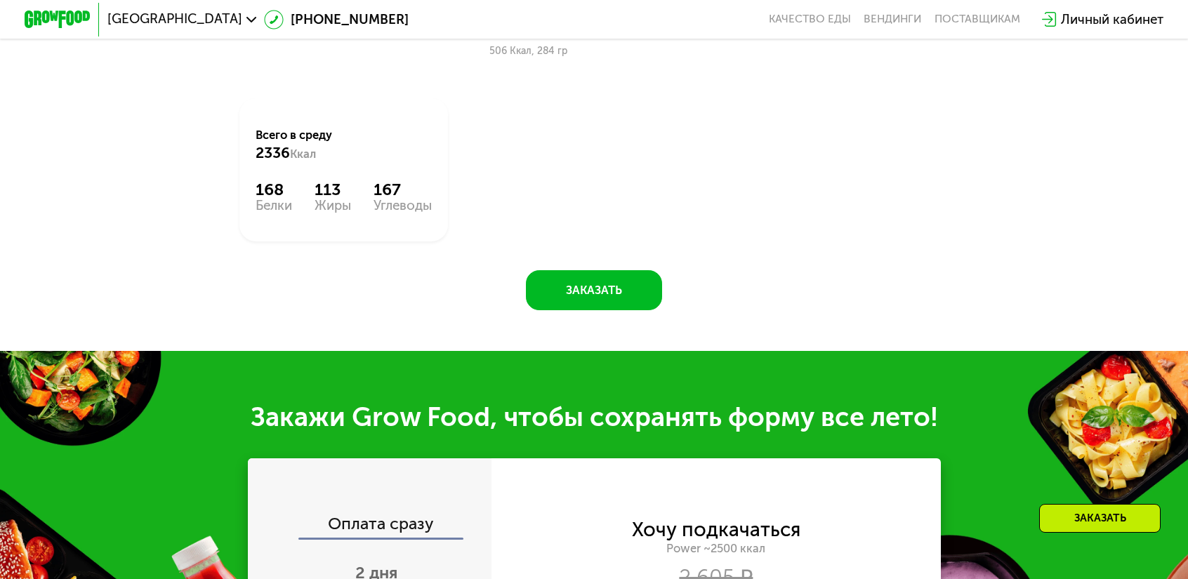
scroll to position [1424, 0]
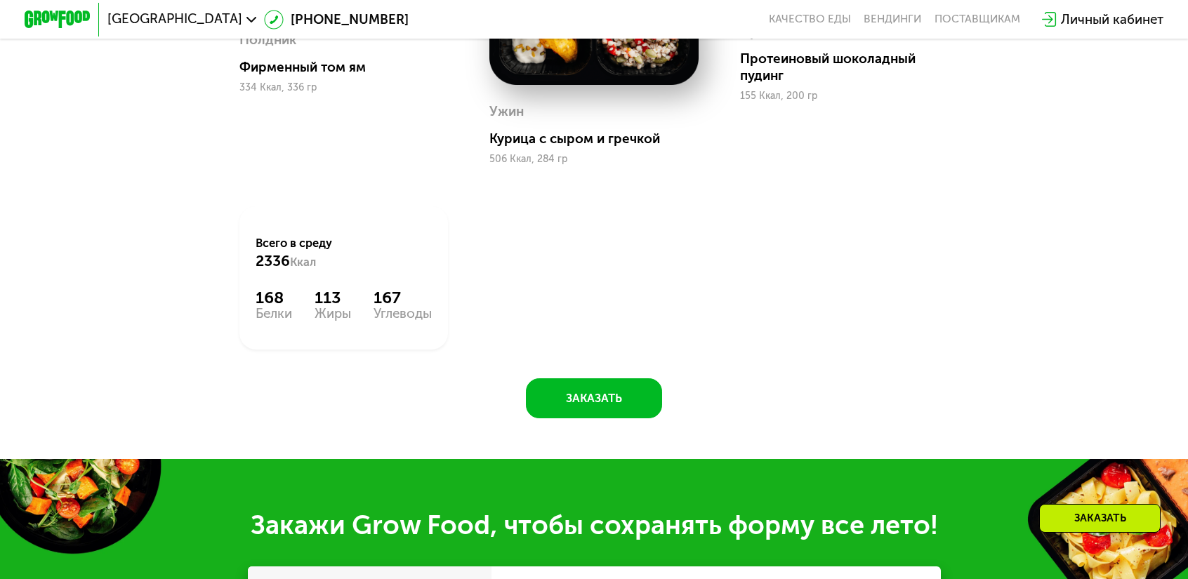
click at [225, 15] on span "Санкт-Петербург" at bounding box center [174, 19] width 135 height 13
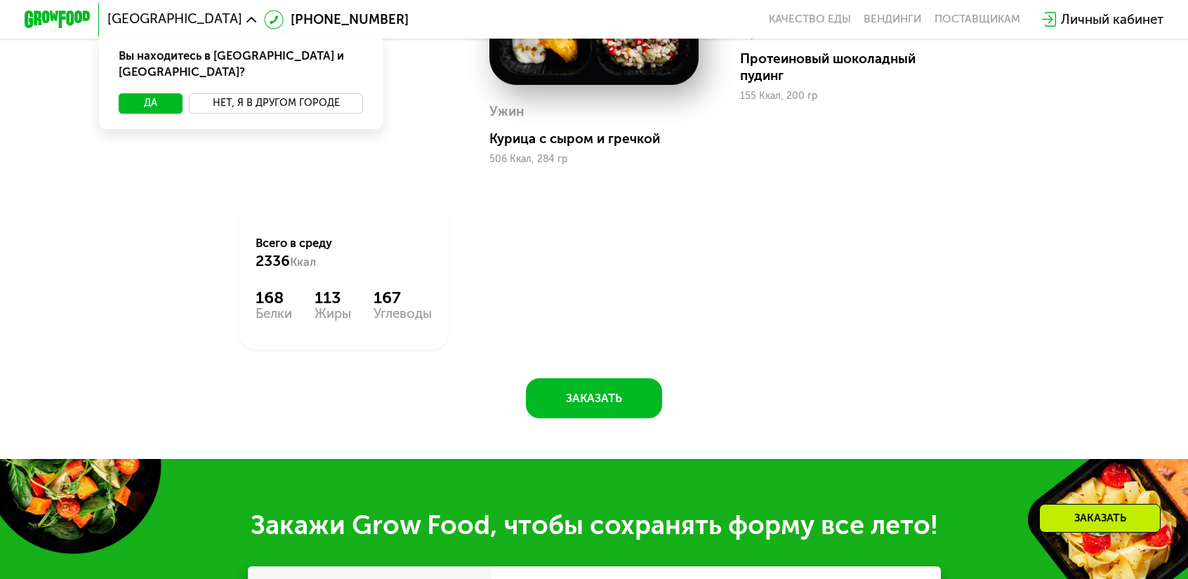
click at [270, 93] on button "Нет, я в другом городе" at bounding box center [276, 103] width 174 height 20
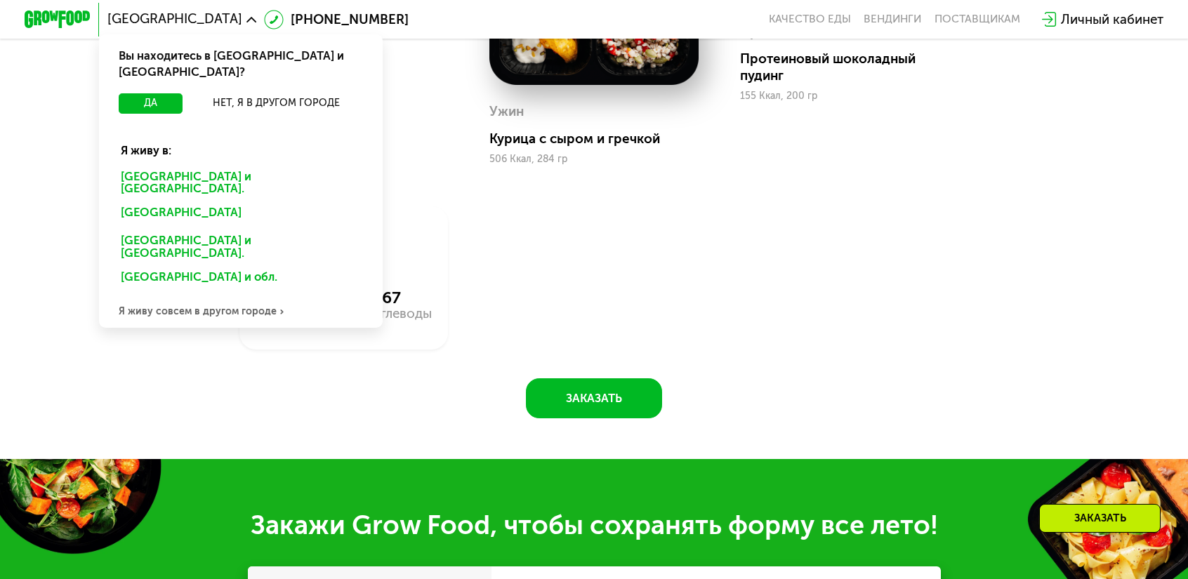
click at [235, 202] on div "Москве и обл." at bounding box center [238, 215] width 258 height 27
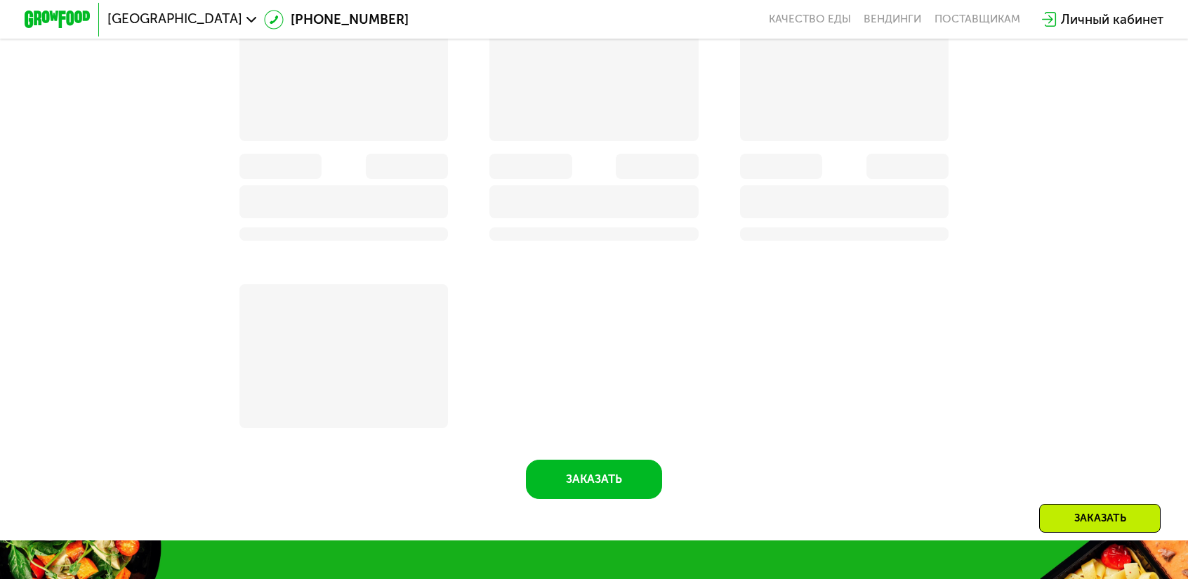
scroll to position [1475, 0]
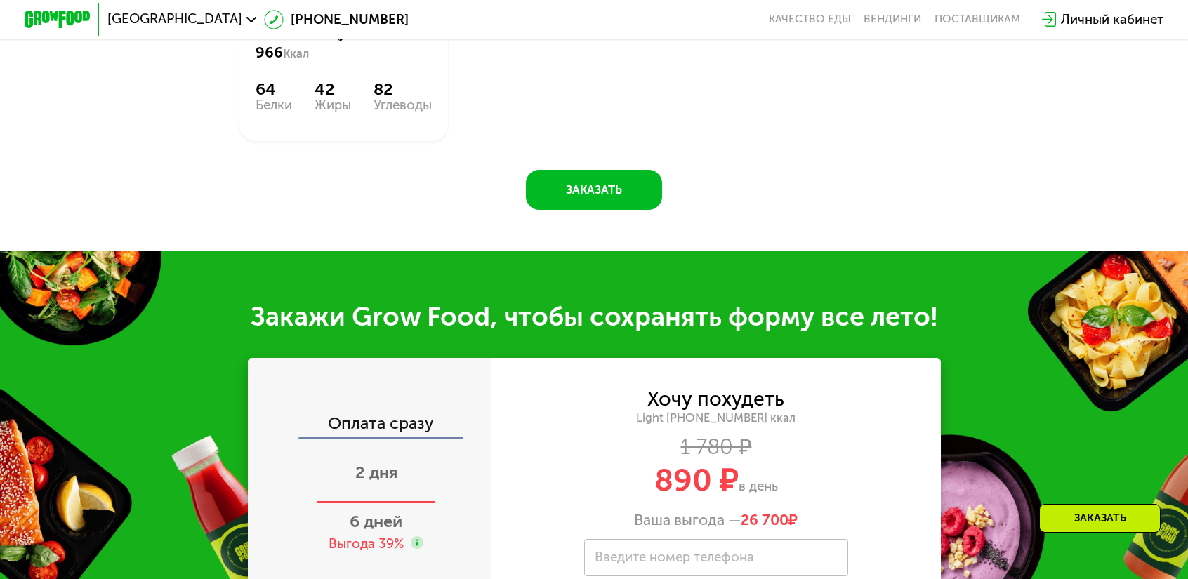
scroll to position [1371, 0]
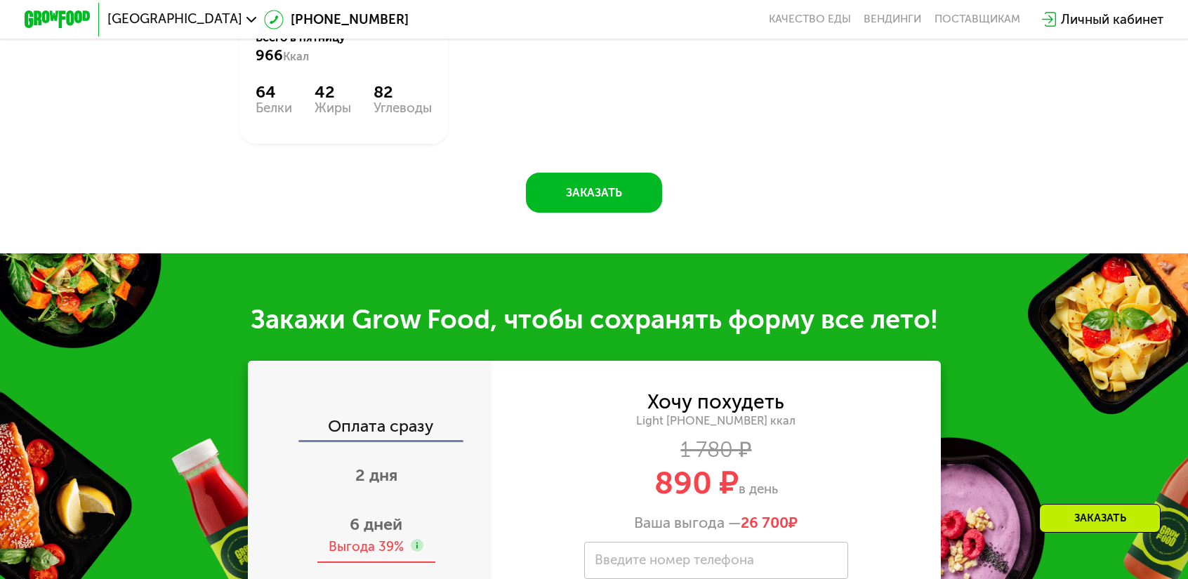
click at [402, 515] on span "6 дней" at bounding box center [376, 525] width 53 height 20
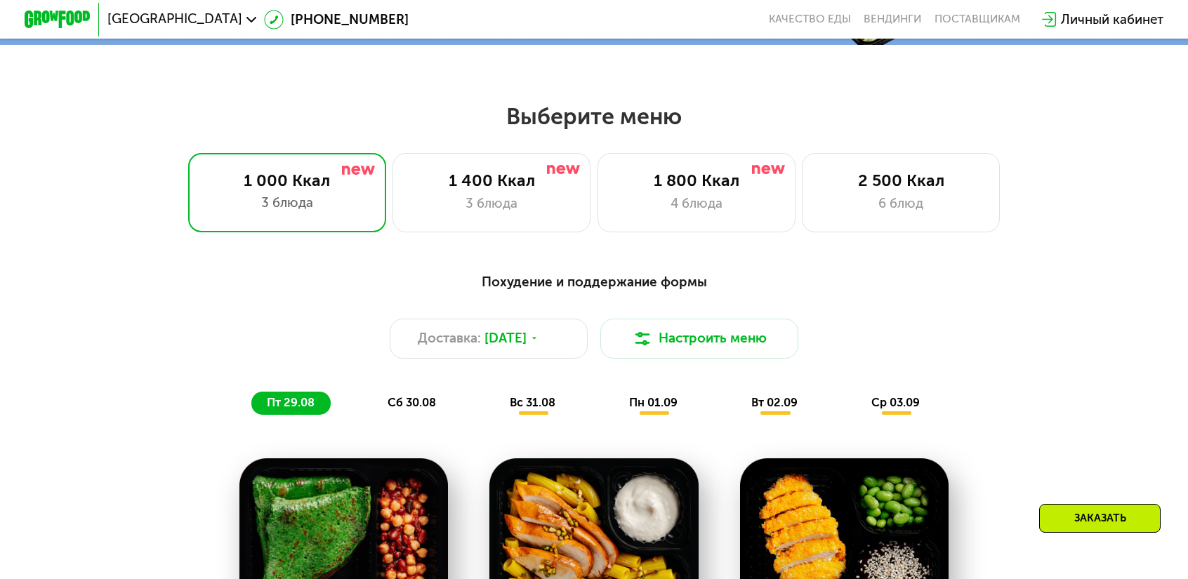
scroll to position [528, 0]
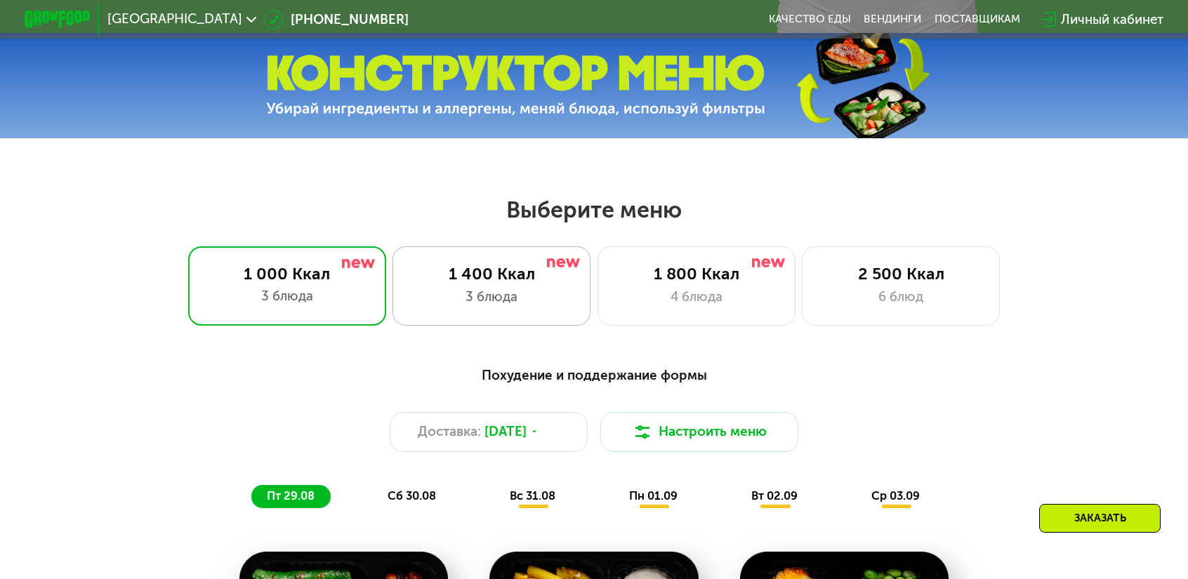
click at [598, 274] on div "1 400 Ккал 3 блюда" at bounding box center [697, 286] width 198 height 79
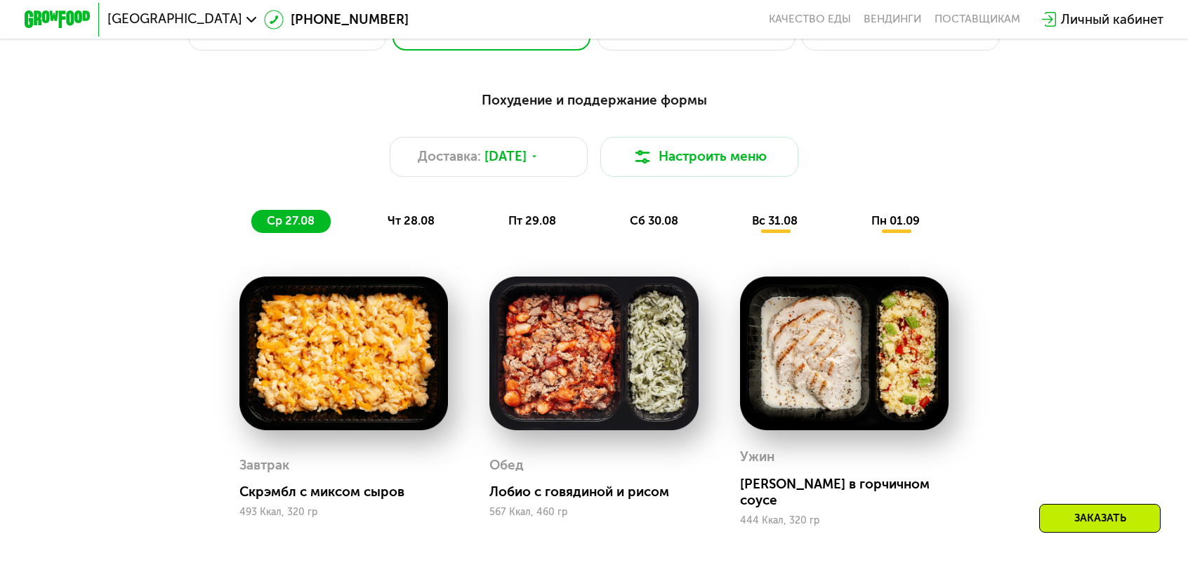
scroll to position [669, 0]
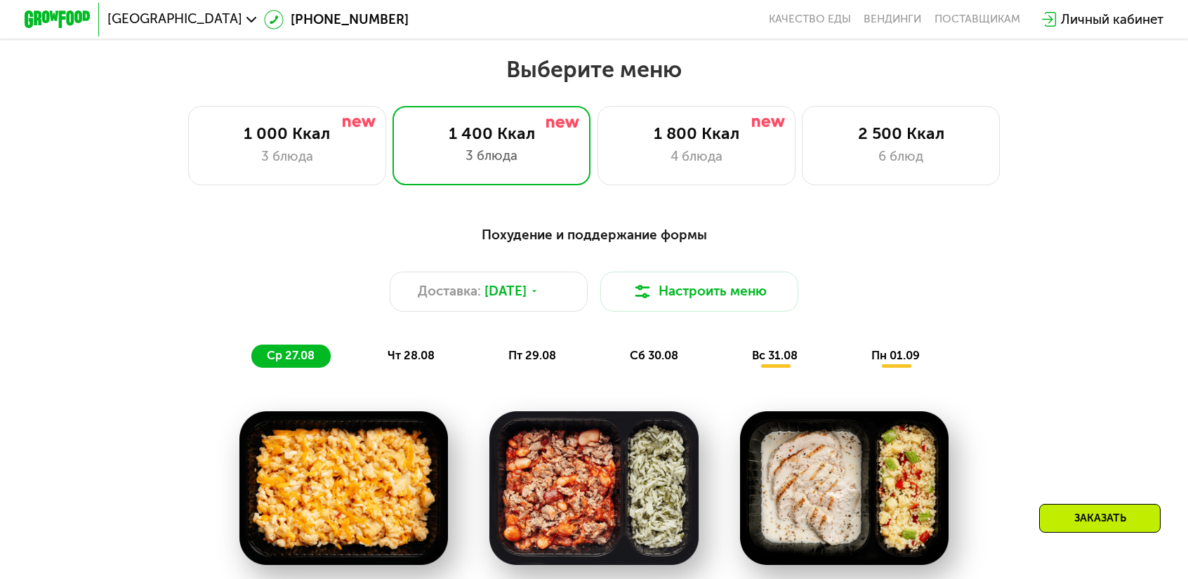
click at [494, 345] on div "чт 28.08" at bounding box center [533, 356] width 79 height 23
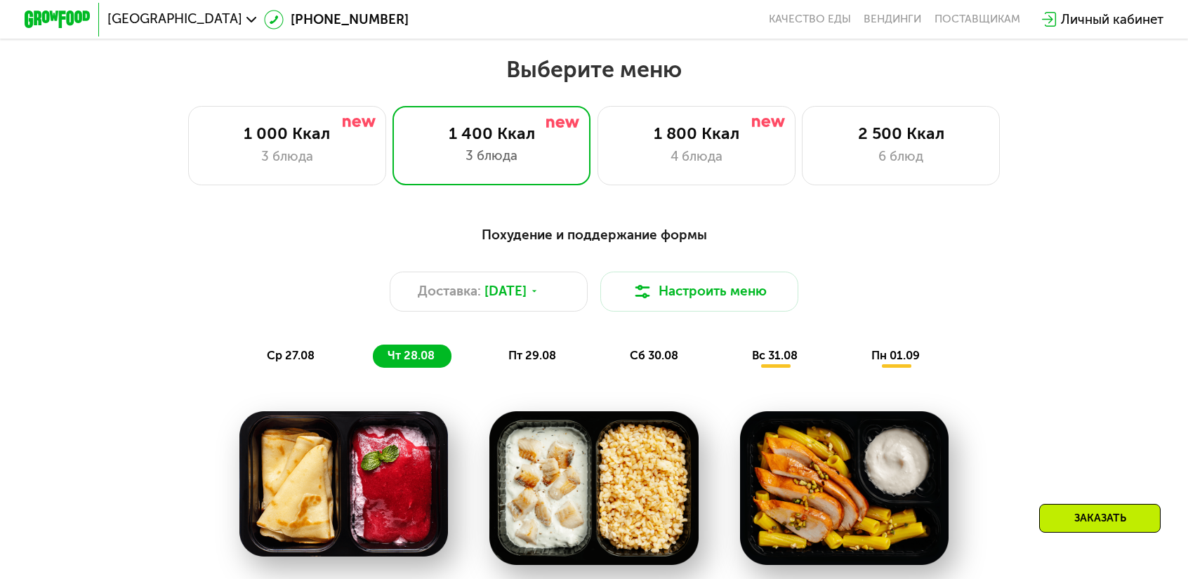
click at [615, 345] on div "пт 29.08" at bounding box center [655, 356] width 80 height 23
